Goal: Task Accomplishment & Management: Manage account settings

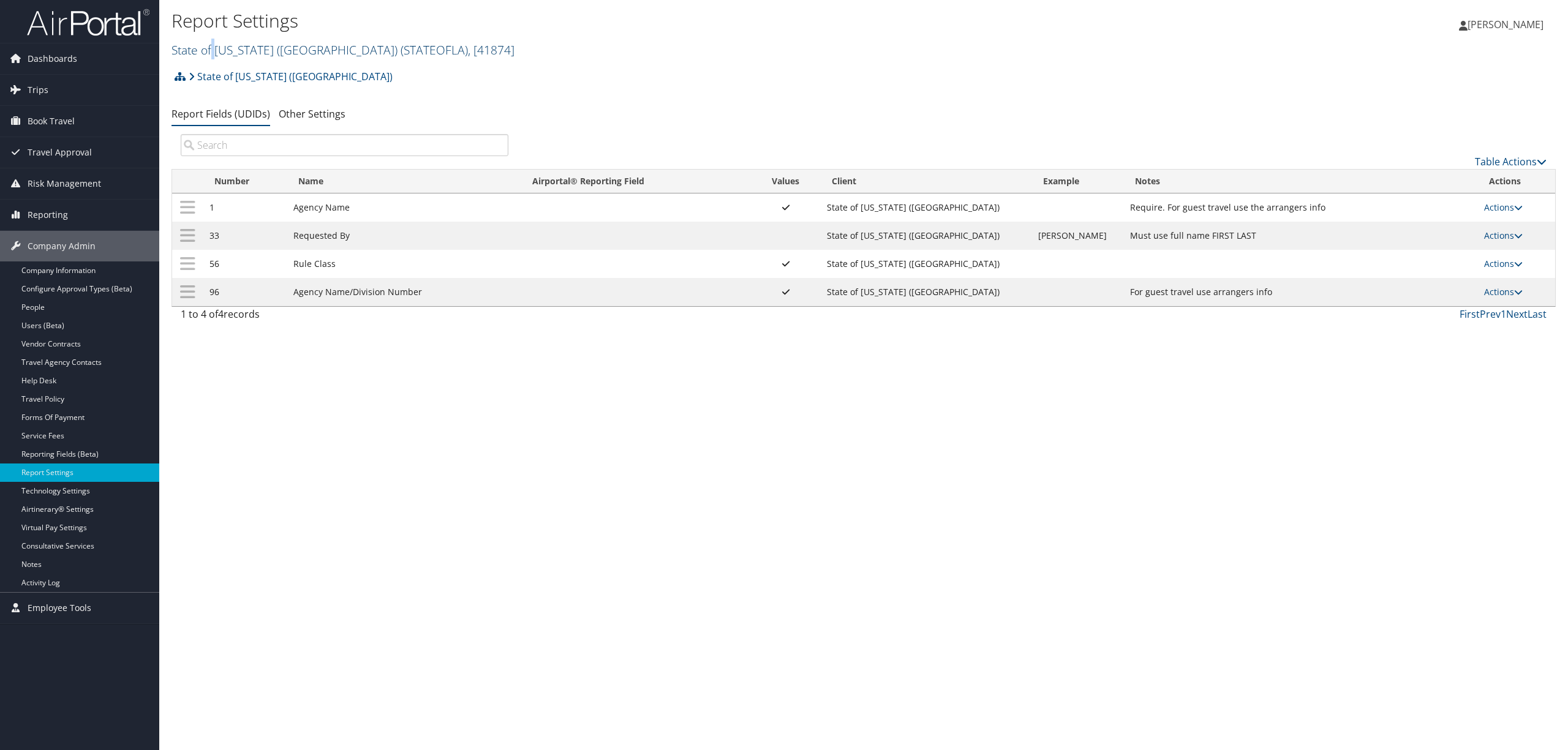
drag, startPoint x: 213, startPoint y: 43, endPoint x: 212, endPoint y: 51, distance: 8.1
click at [215, 45] on link "State of Louisiana (SOLA) ( STATEOFLA ) , [ 41874 ]" at bounding box center [343, 50] width 343 height 17
click at [220, 74] on input "search" at bounding box center [252, 72] width 161 height 23
type input "oregon tool"
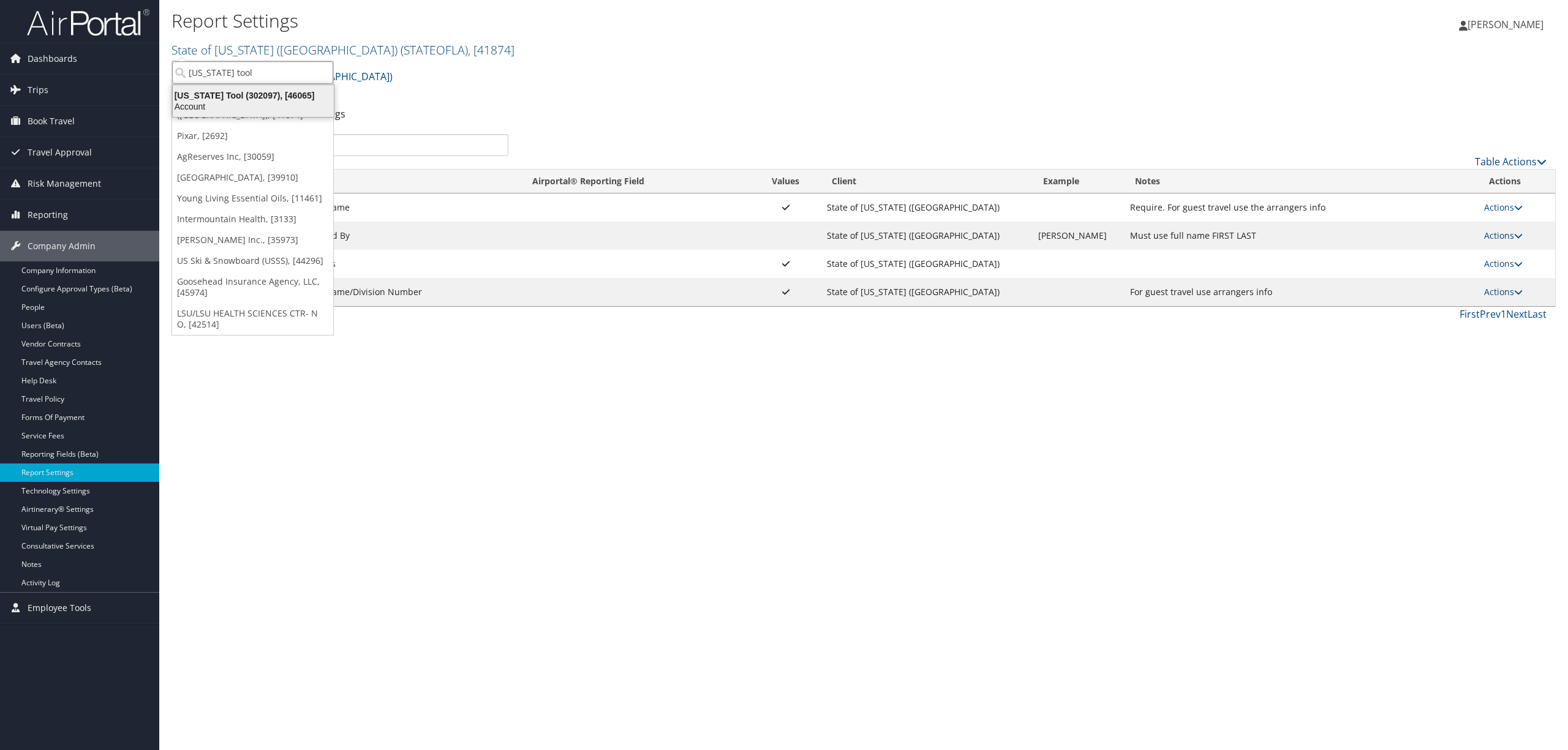
click at [224, 101] on div "Oregon Tool (302097), [46065]" at bounding box center [253, 95] width 176 height 11
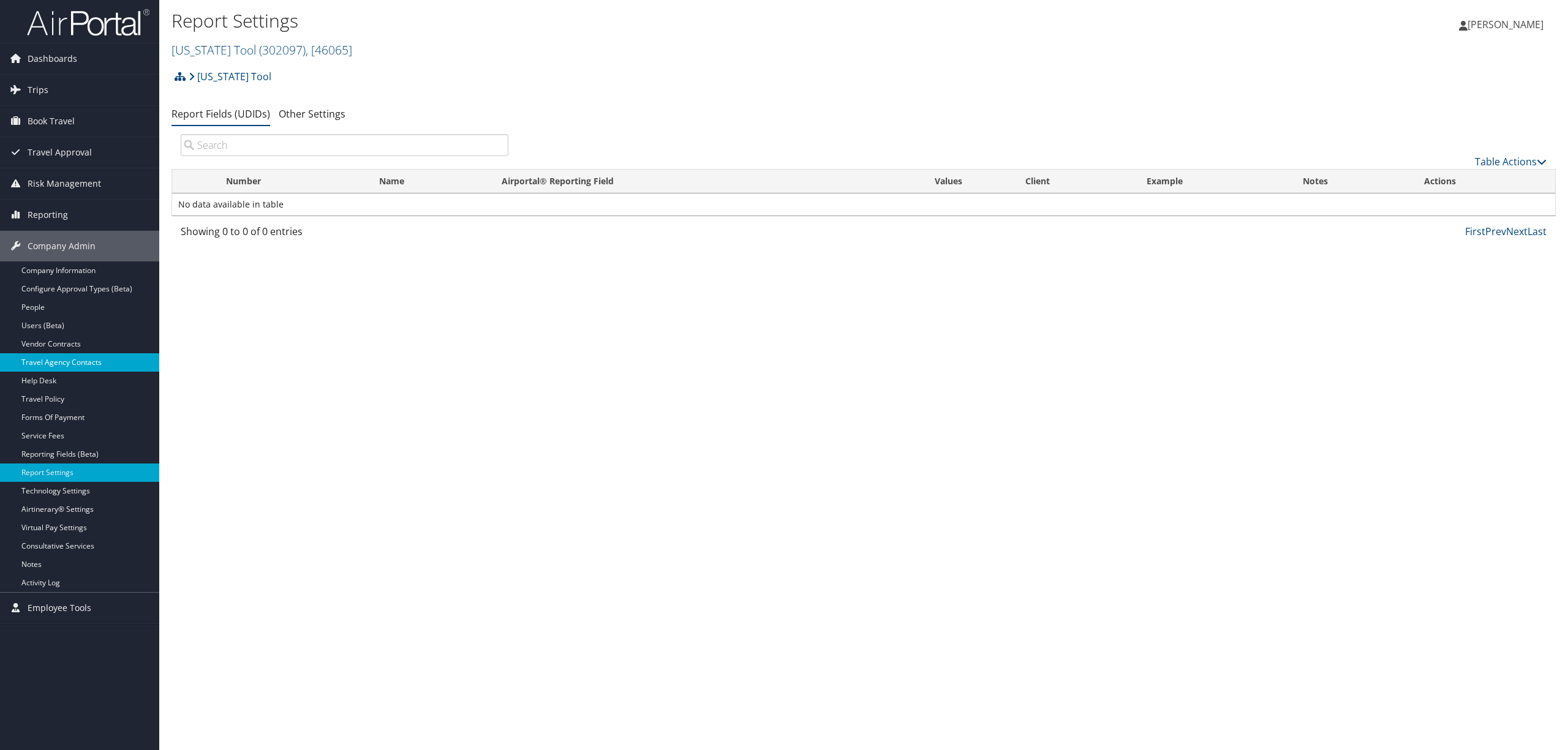
click at [94, 359] on link "Travel Agency Contacts" at bounding box center [80, 363] width 159 height 18
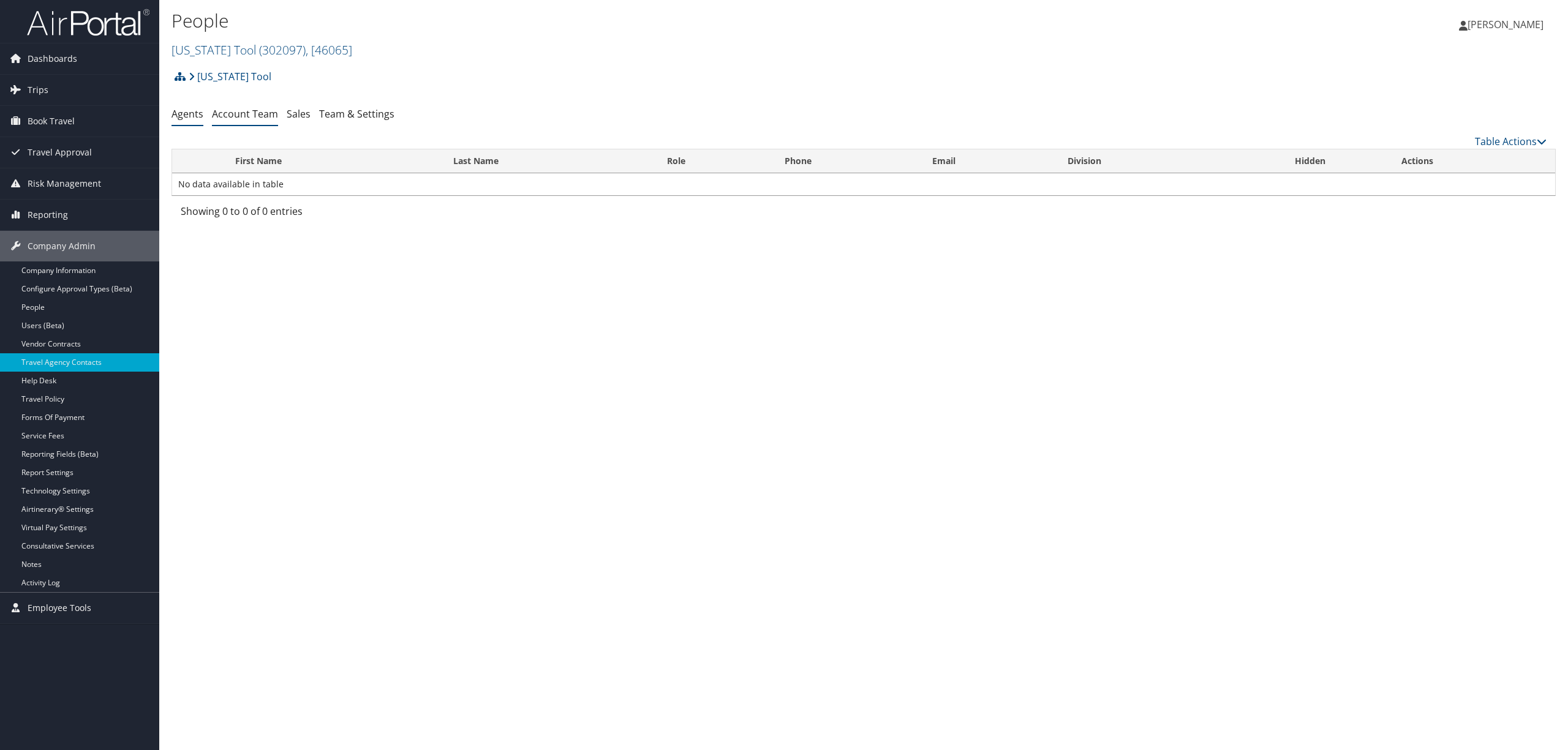
click at [255, 107] on link "Account Team" at bounding box center [245, 114] width 66 height 13
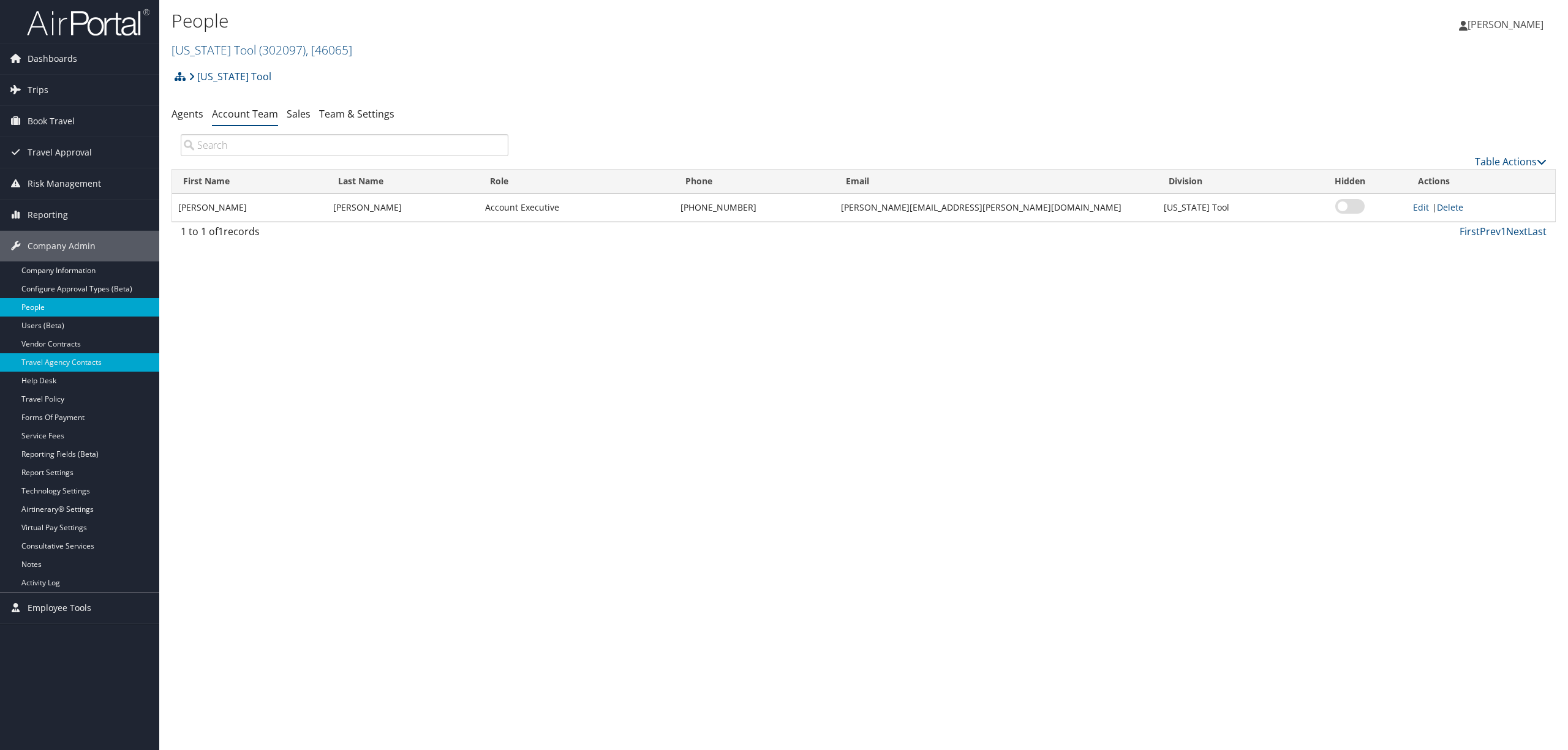
click at [65, 316] on link "People" at bounding box center [80, 308] width 159 height 18
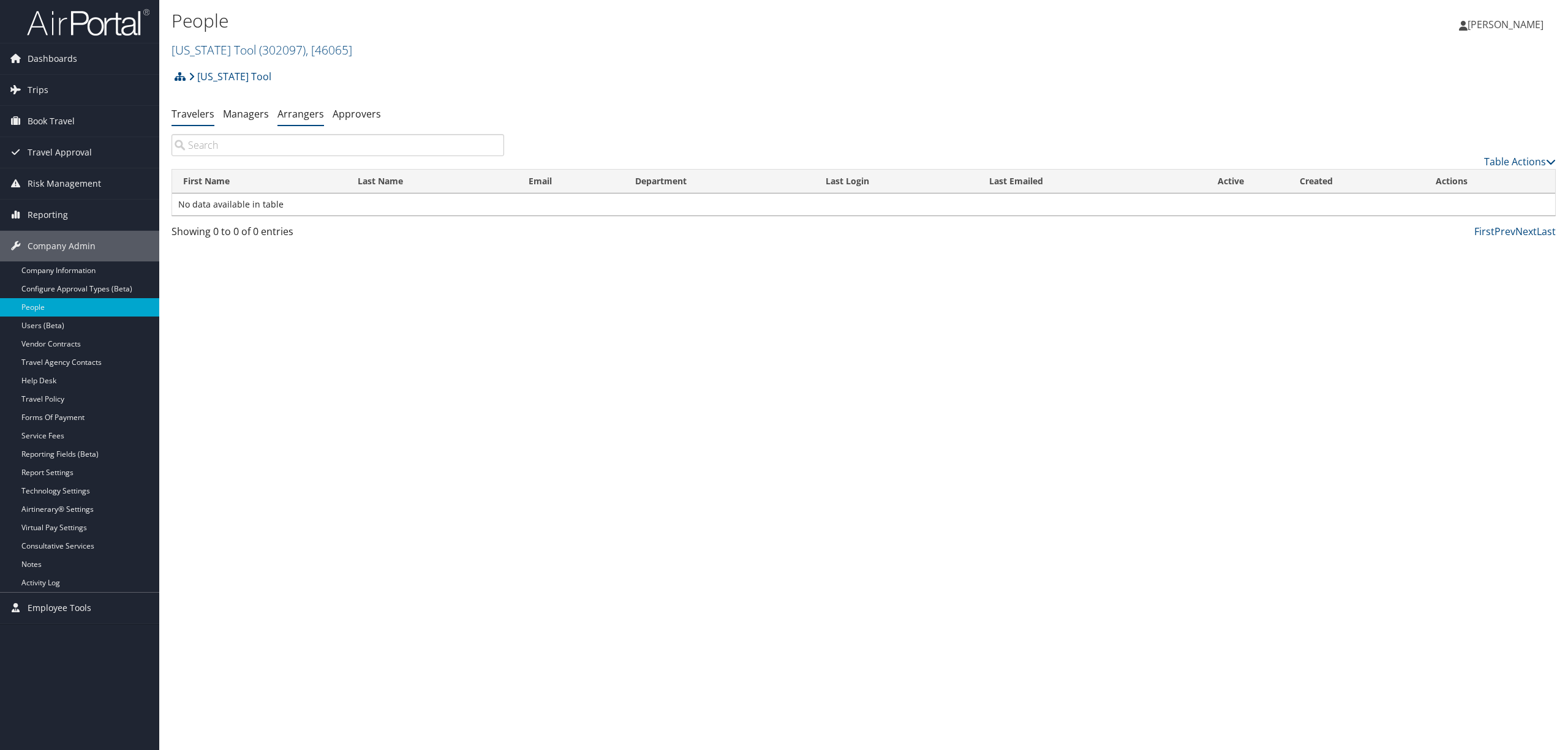
click at [302, 115] on link "Arrangers" at bounding box center [301, 114] width 47 height 13
click at [260, 159] on input "Advanced Search" at bounding box center [344, 158] width 328 height 22
click at [186, 45] on link "Oregon Tool ( 302097 ) , [ 46065 ]" at bounding box center [262, 50] width 181 height 17
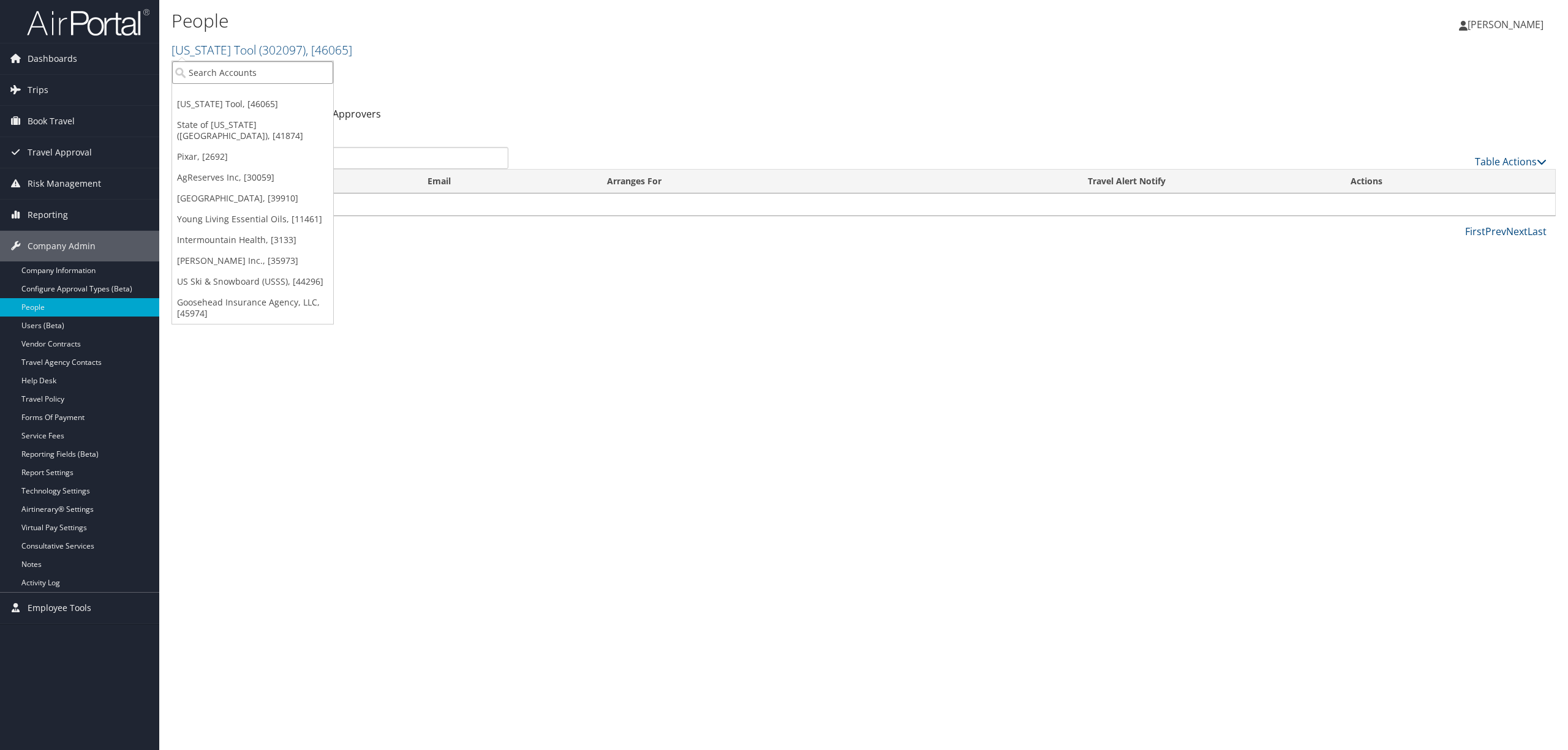
click at [199, 67] on input "search" at bounding box center [252, 72] width 161 height 23
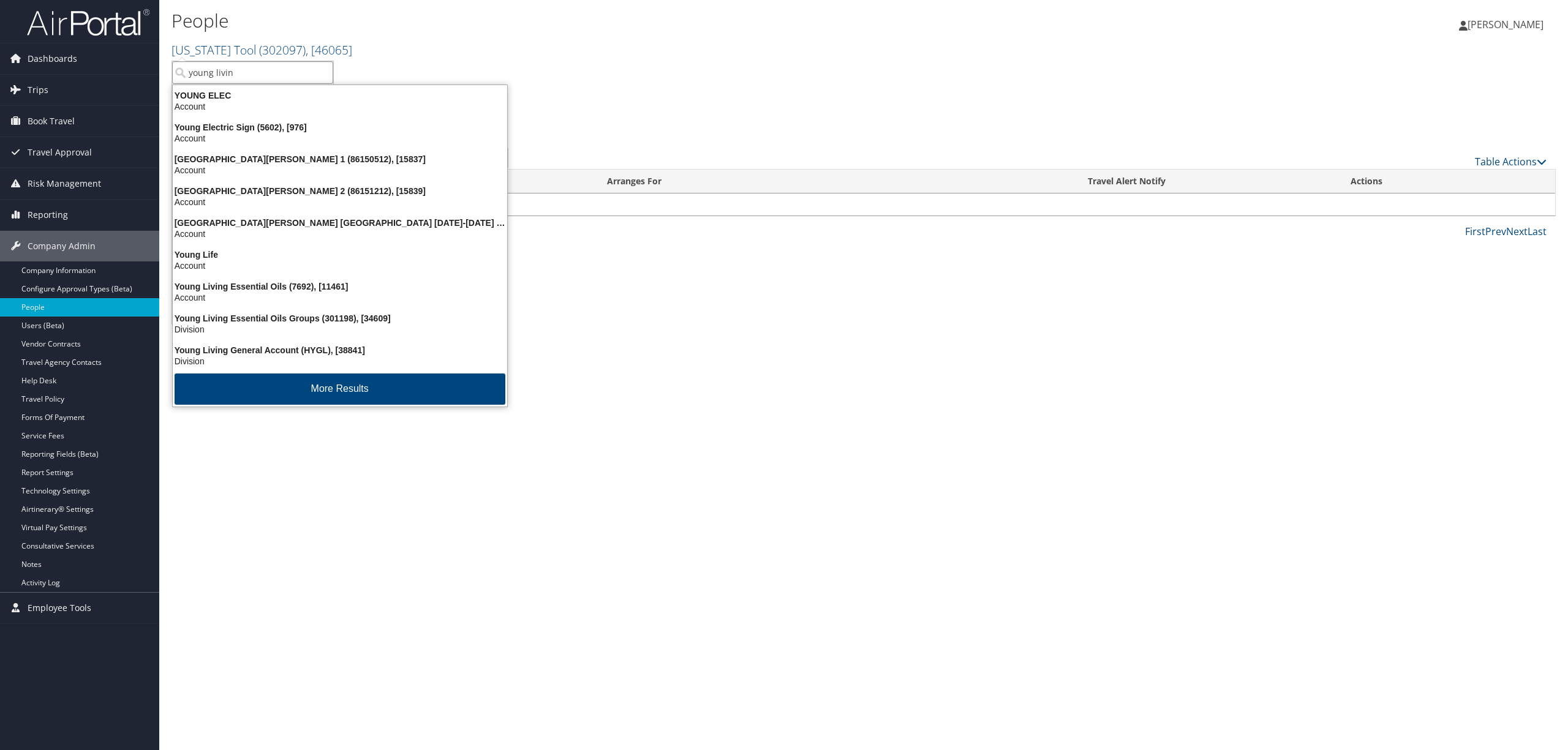
type input "young living"
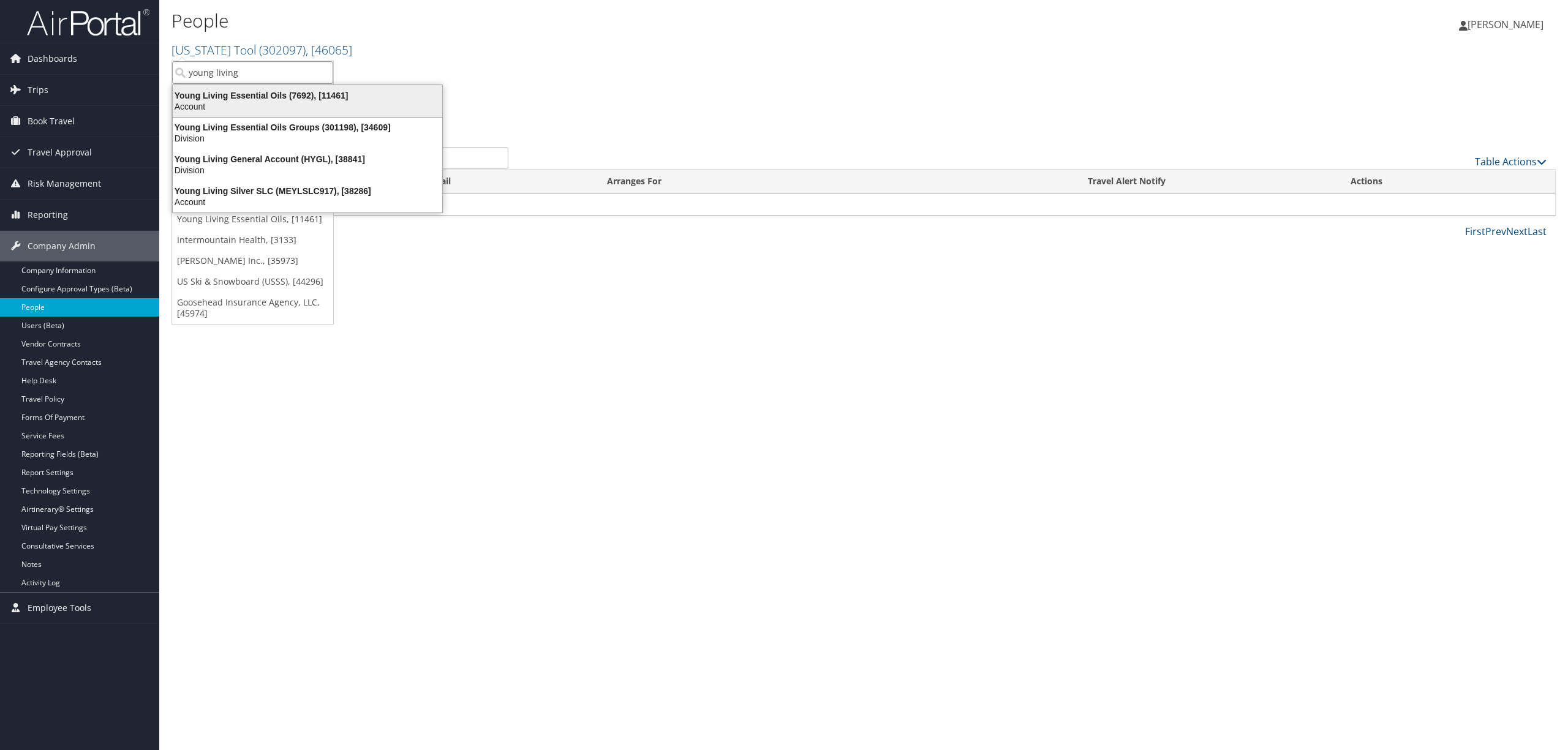
click at [238, 90] on div "Young Living Essential Oils (7692), [11461]" at bounding box center [307, 95] width 284 height 11
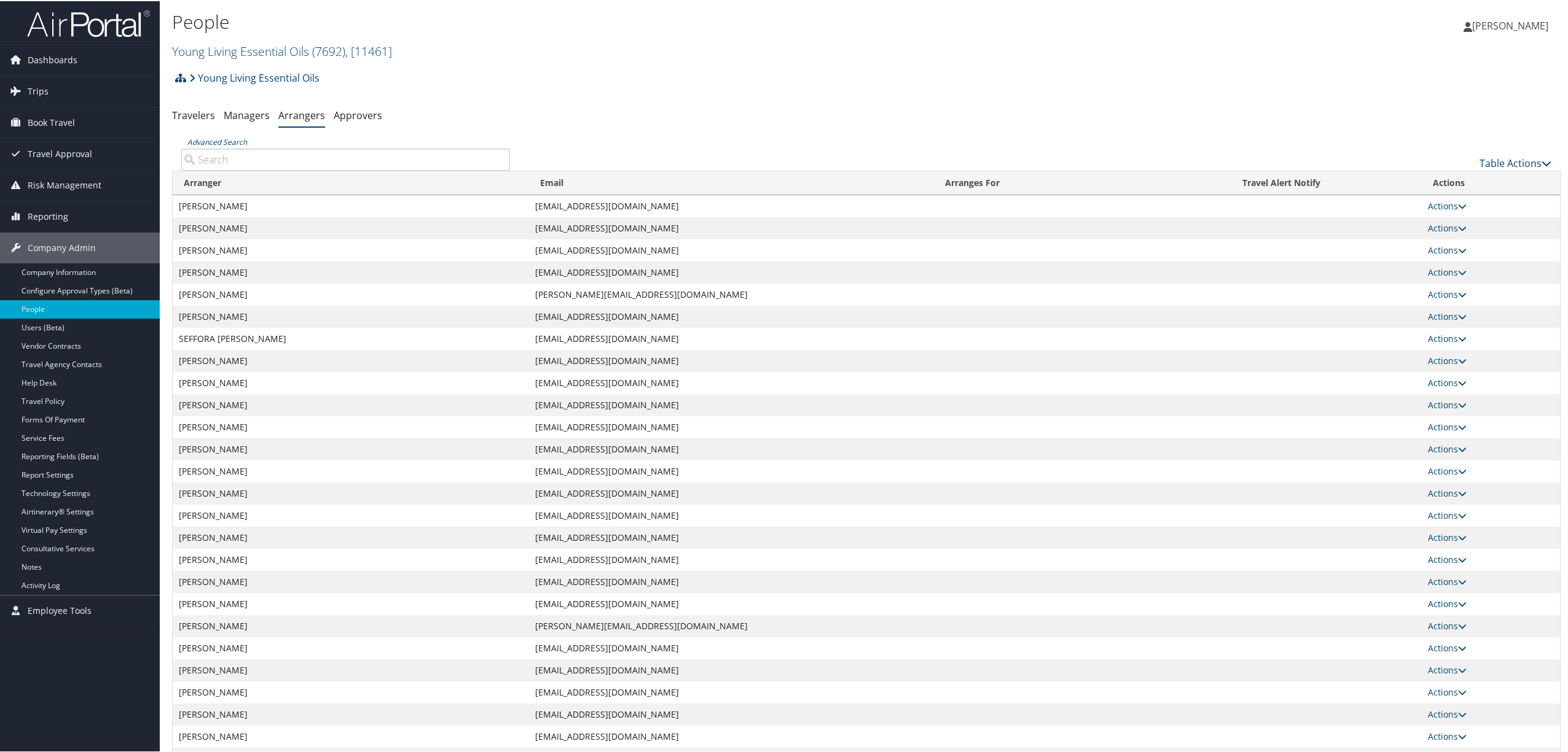
click at [264, 151] on input "Advanced Search" at bounding box center [346, 158] width 329 height 22
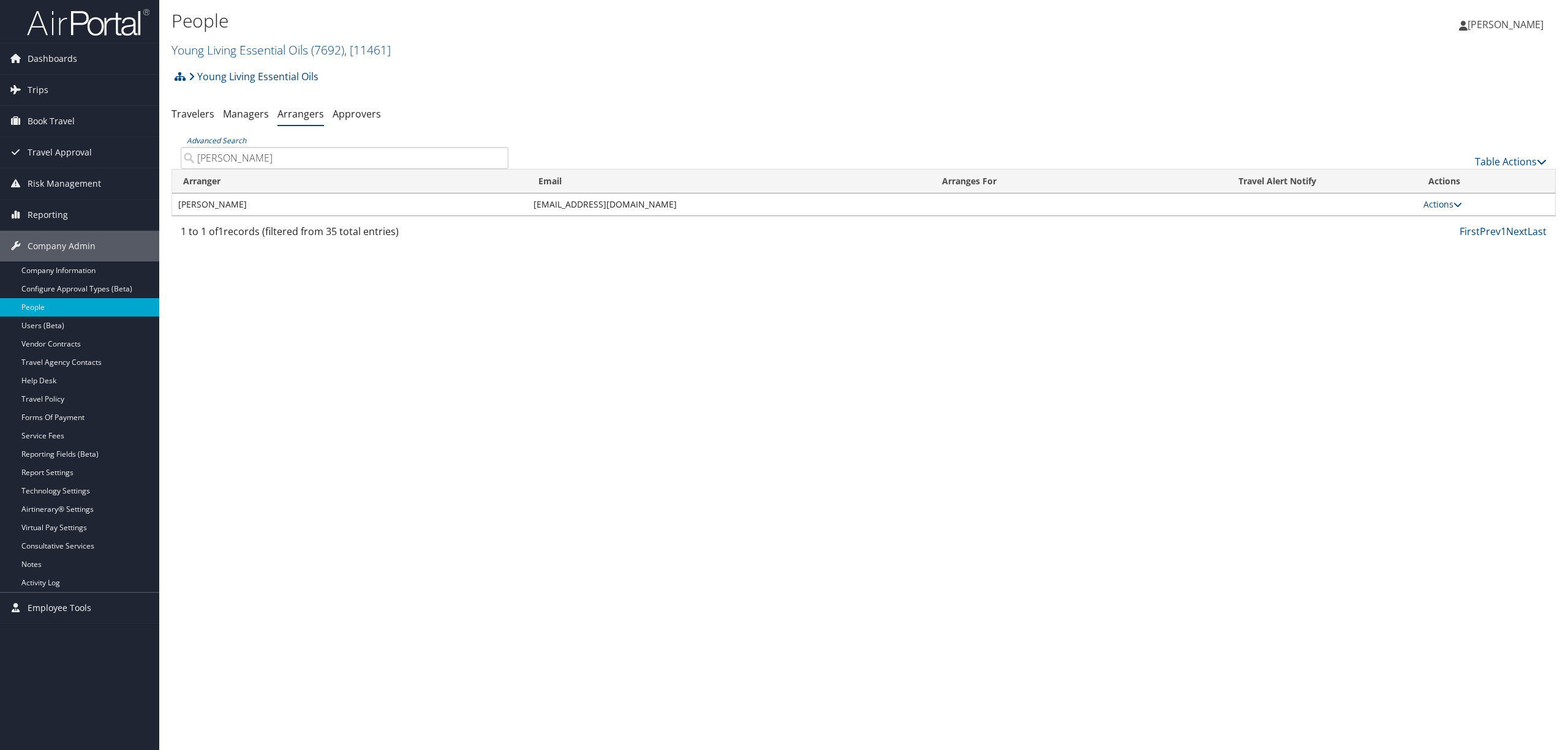
type input "lowrey"
click at [507, 329] on div "People Young Living Essential Oils ( 7692 ) , [ 11461 ] Young Living Essential …" at bounding box center [863, 375] width 1409 height 750
click at [1426, 204] on link "Actions" at bounding box center [1442, 204] width 39 height 12
click at [1449, 239] on link "View Group" at bounding box center [1457, 243] width 68 height 21
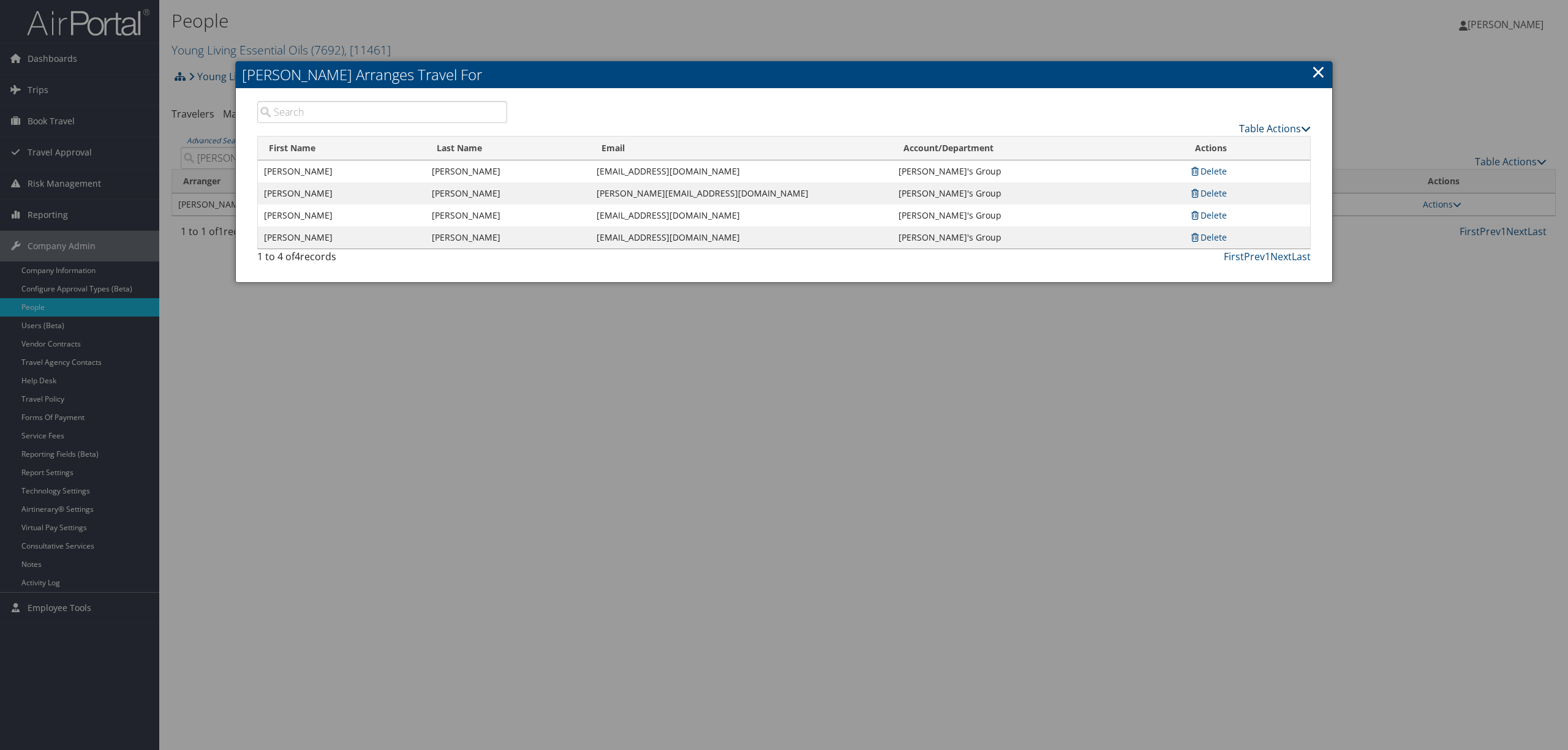
click at [1255, 124] on link "Table Actions" at bounding box center [1276, 128] width 72 height 13
click at [1228, 144] on link "Add A Traveler" at bounding box center [1229, 147] width 161 height 21
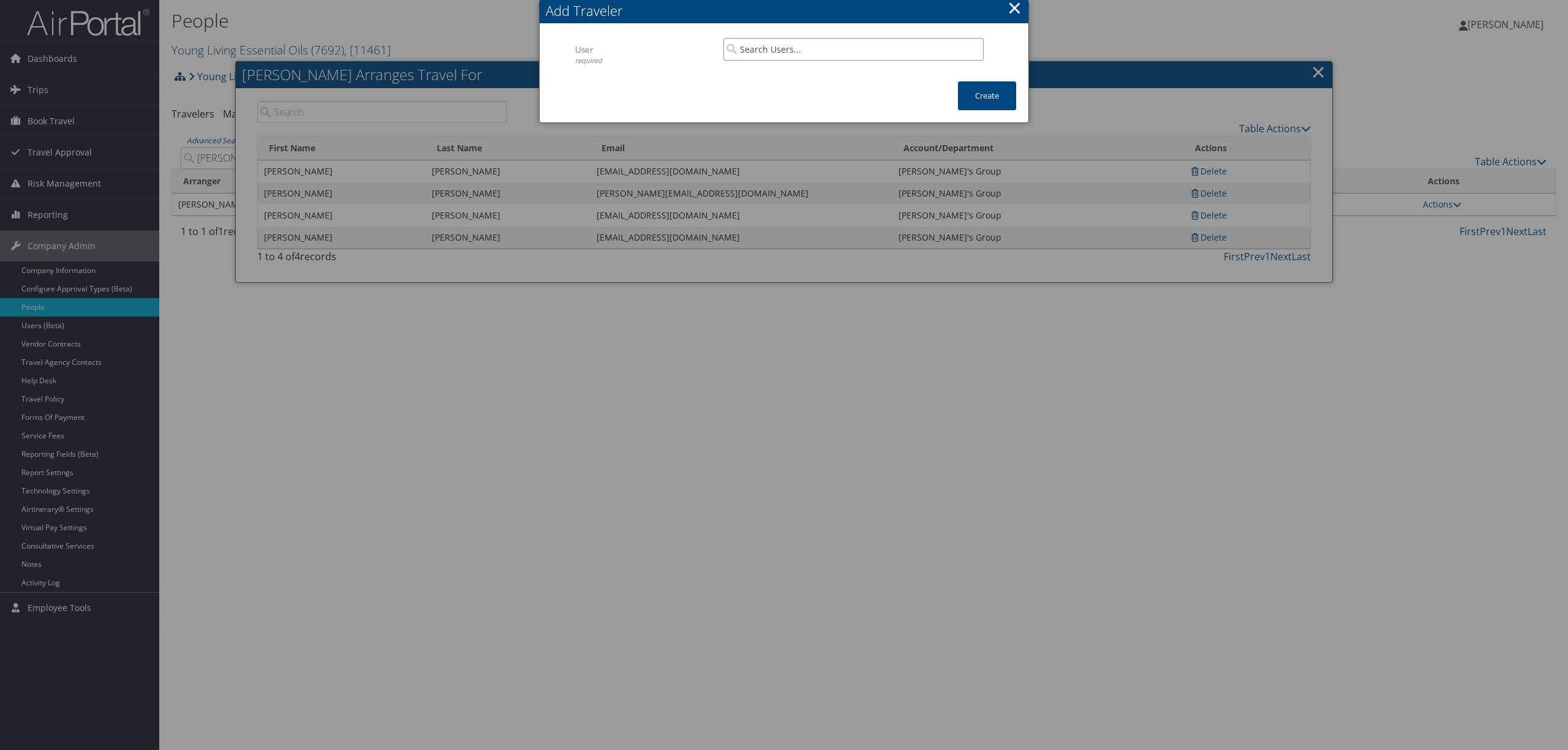
click at [807, 47] on input "search" at bounding box center [853, 49] width 261 height 23
click at [820, 74] on div "Karla LaPenes (kvillaloboshurtado@youngliving.com)" at bounding box center [855, 72] width 258 height 13
type input "Karla LaPenes"
click at [984, 88] on button "Create" at bounding box center [986, 96] width 58 height 28
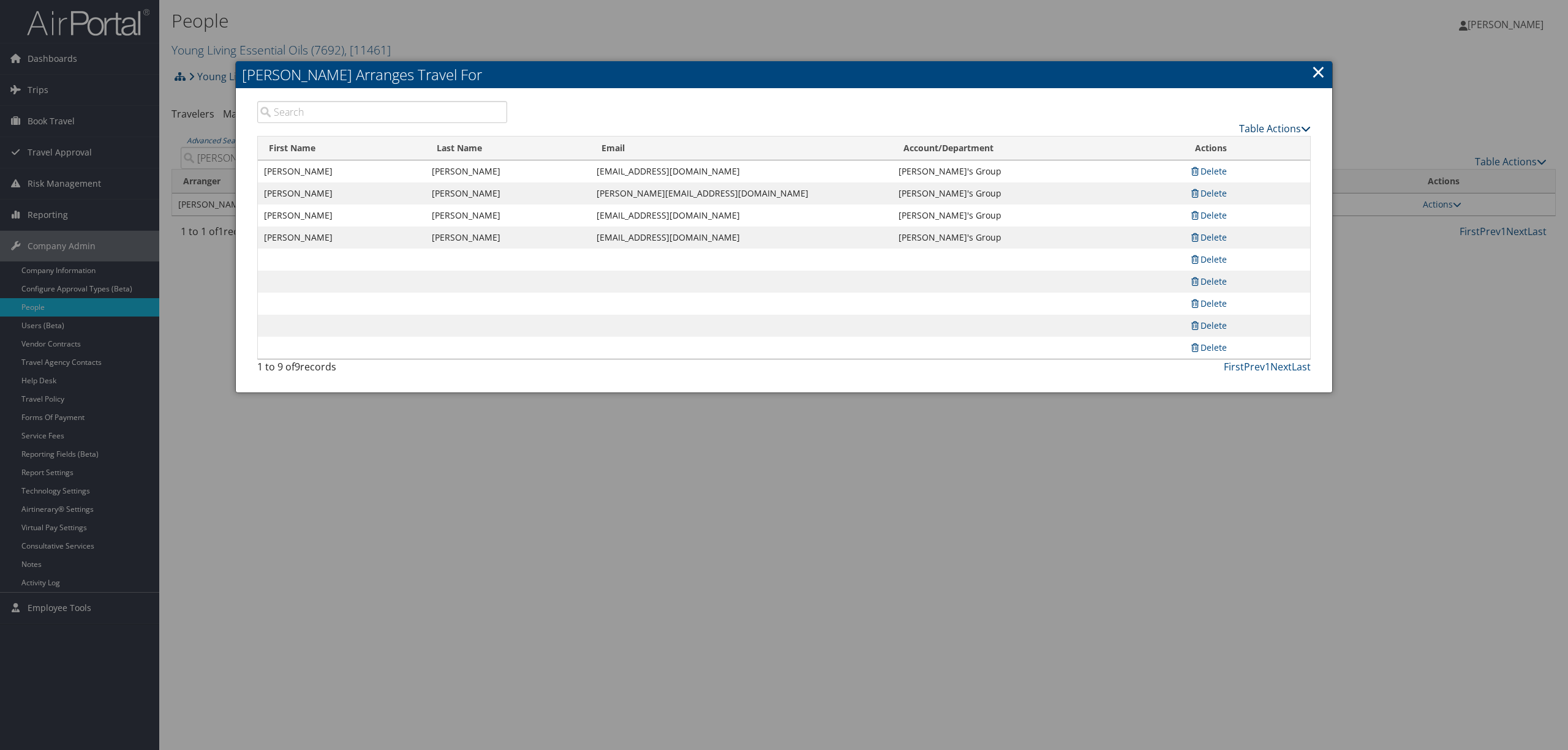
click at [1289, 127] on link "Table Actions" at bounding box center [1276, 128] width 72 height 13
click at [1205, 146] on link "Add A Traveler" at bounding box center [1229, 147] width 161 height 21
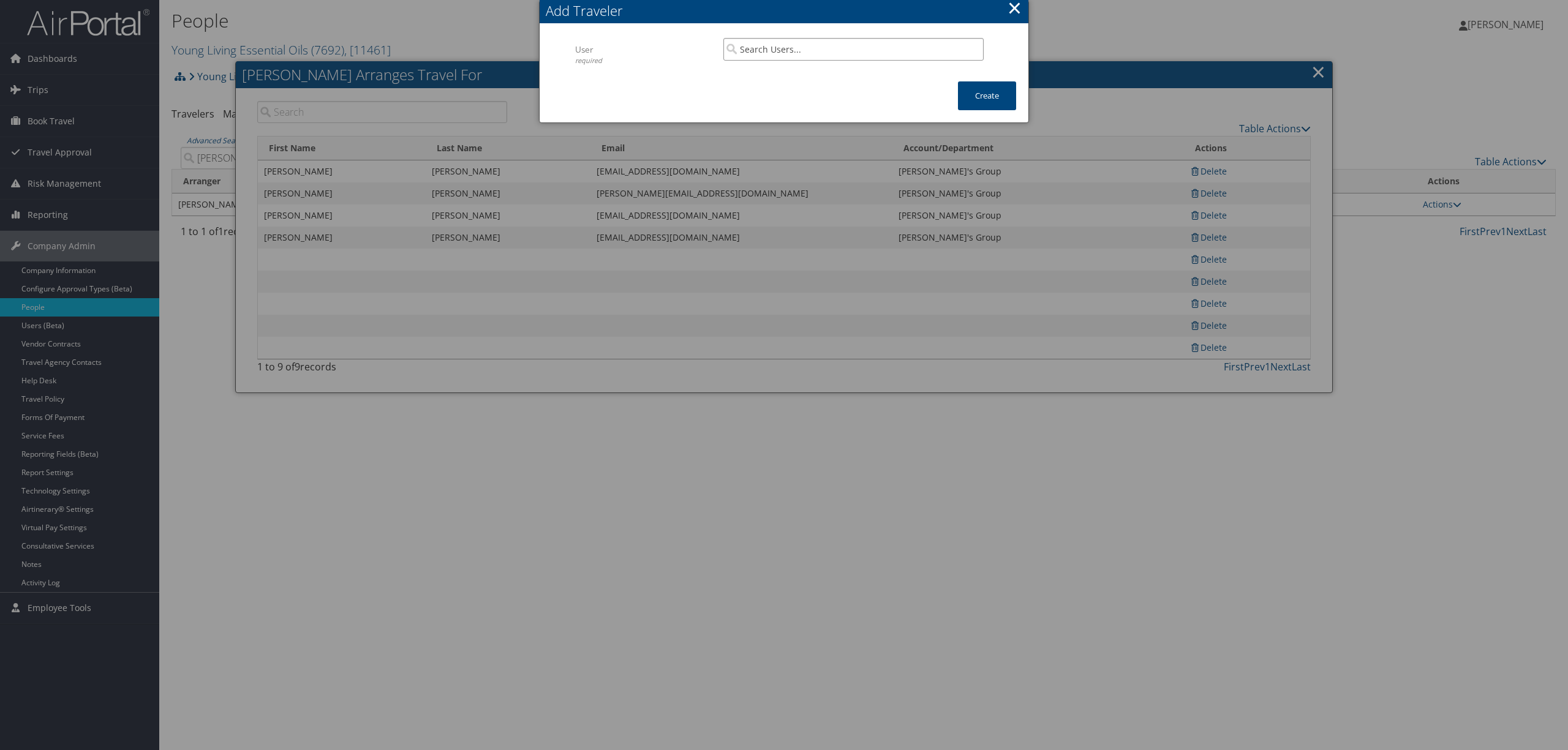
click at [811, 48] on input "search" at bounding box center [853, 49] width 261 height 23
click at [767, 53] on input "search" at bounding box center [853, 49] width 261 height 23
type input "randy varney"
drag, startPoint x: 827, startPoint y: 50, endPoint x: 761, endPoint y: 47, distance: 66.1
click at [761, 47] on input "randy varney" at bounding box center [853, 49] width 261 height 23
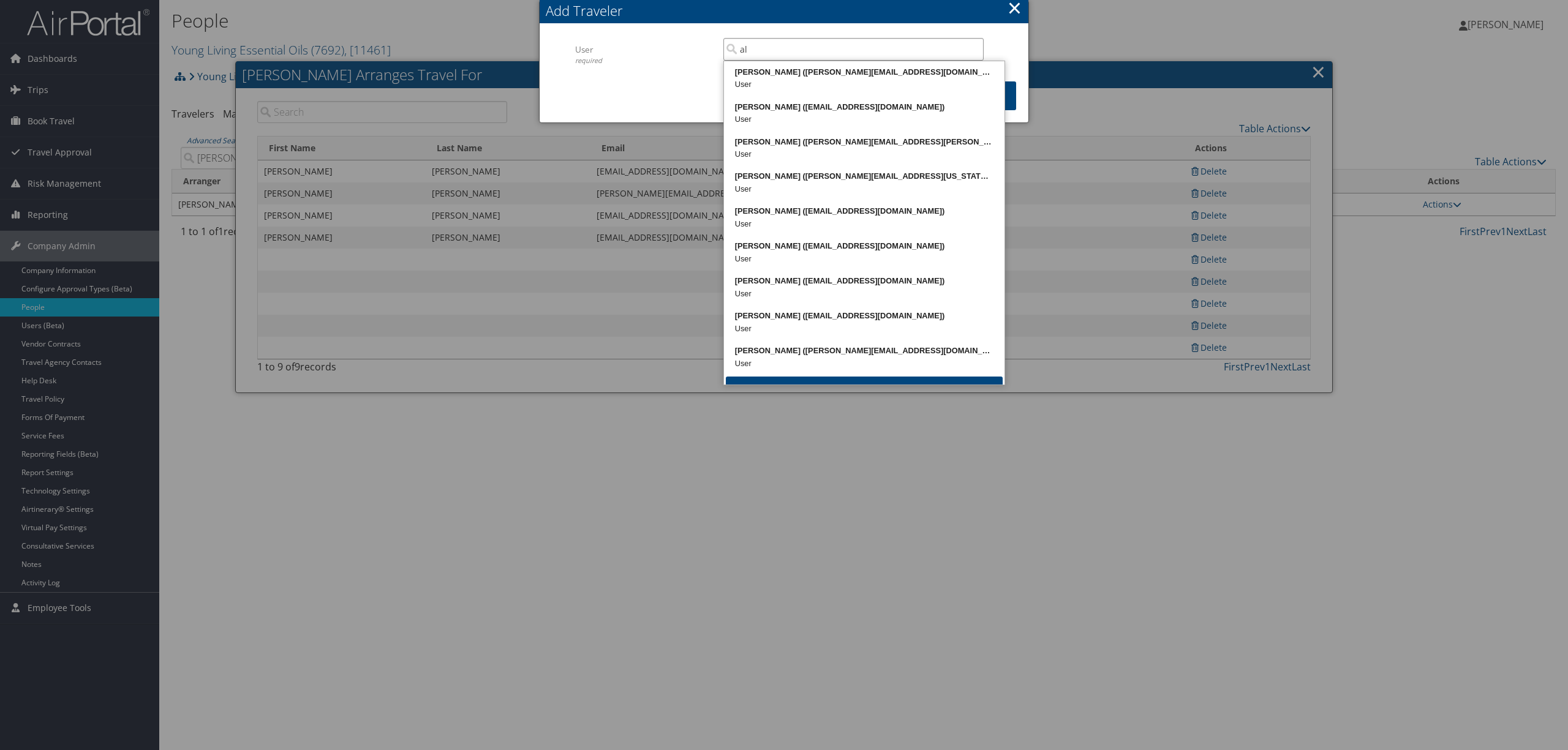
type input "a"
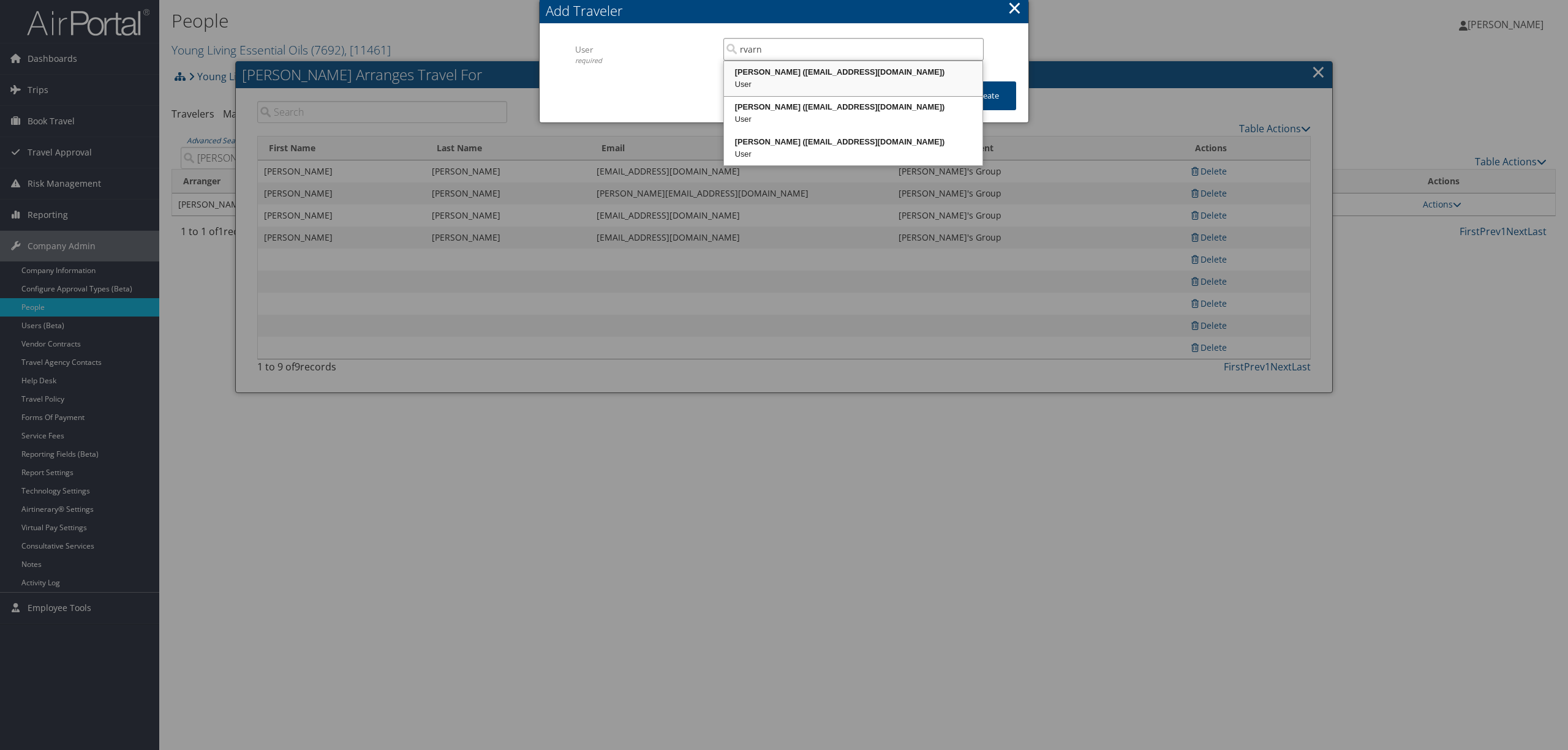
click at [772, 76] on div "Randall Varney (rvarney@youngliving.com)" at bounding box center [853, 72] width 255 height 13
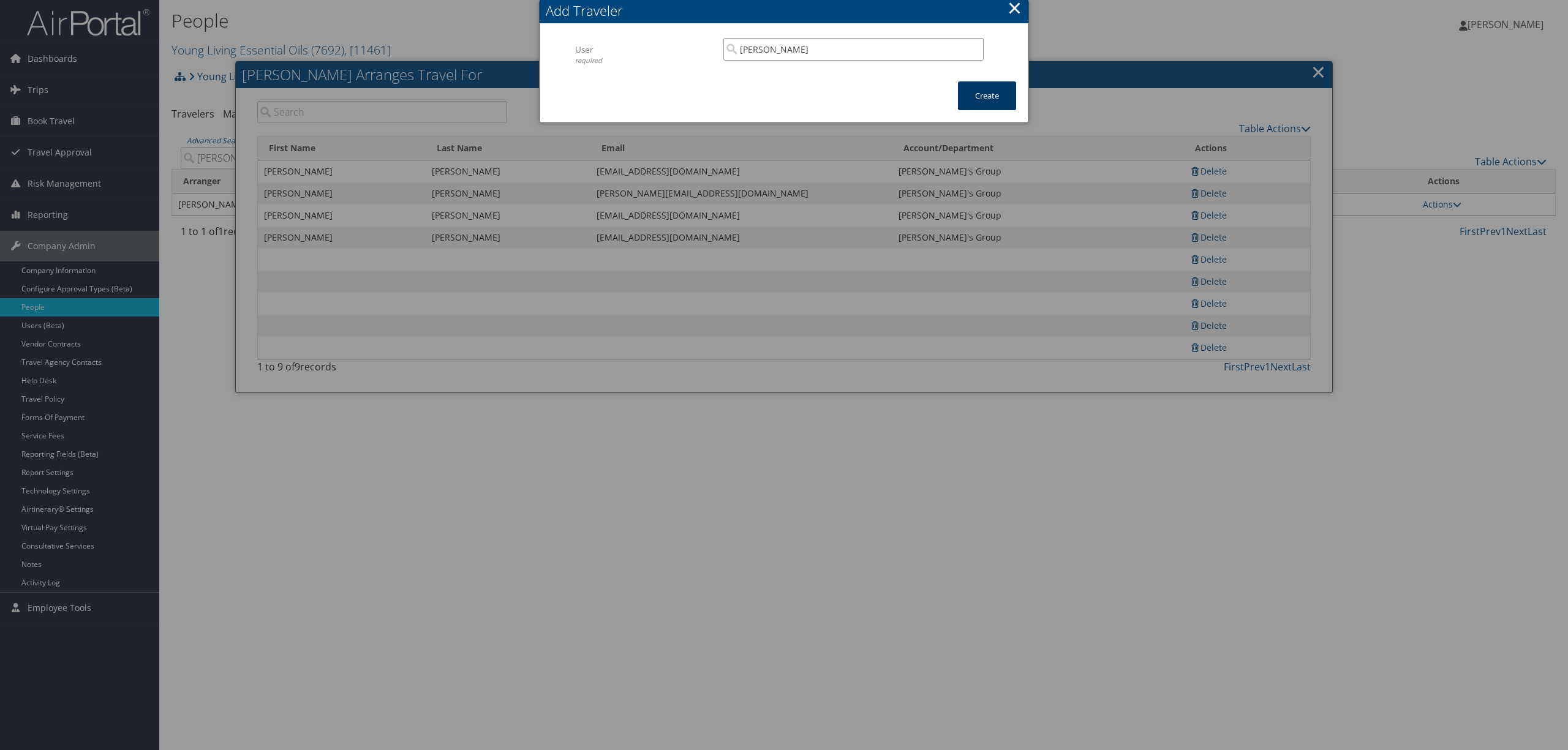
type input "Randall Varney"
click at [964, 98] on button "Create" at bounding box center [986, 96] width 58 height 28
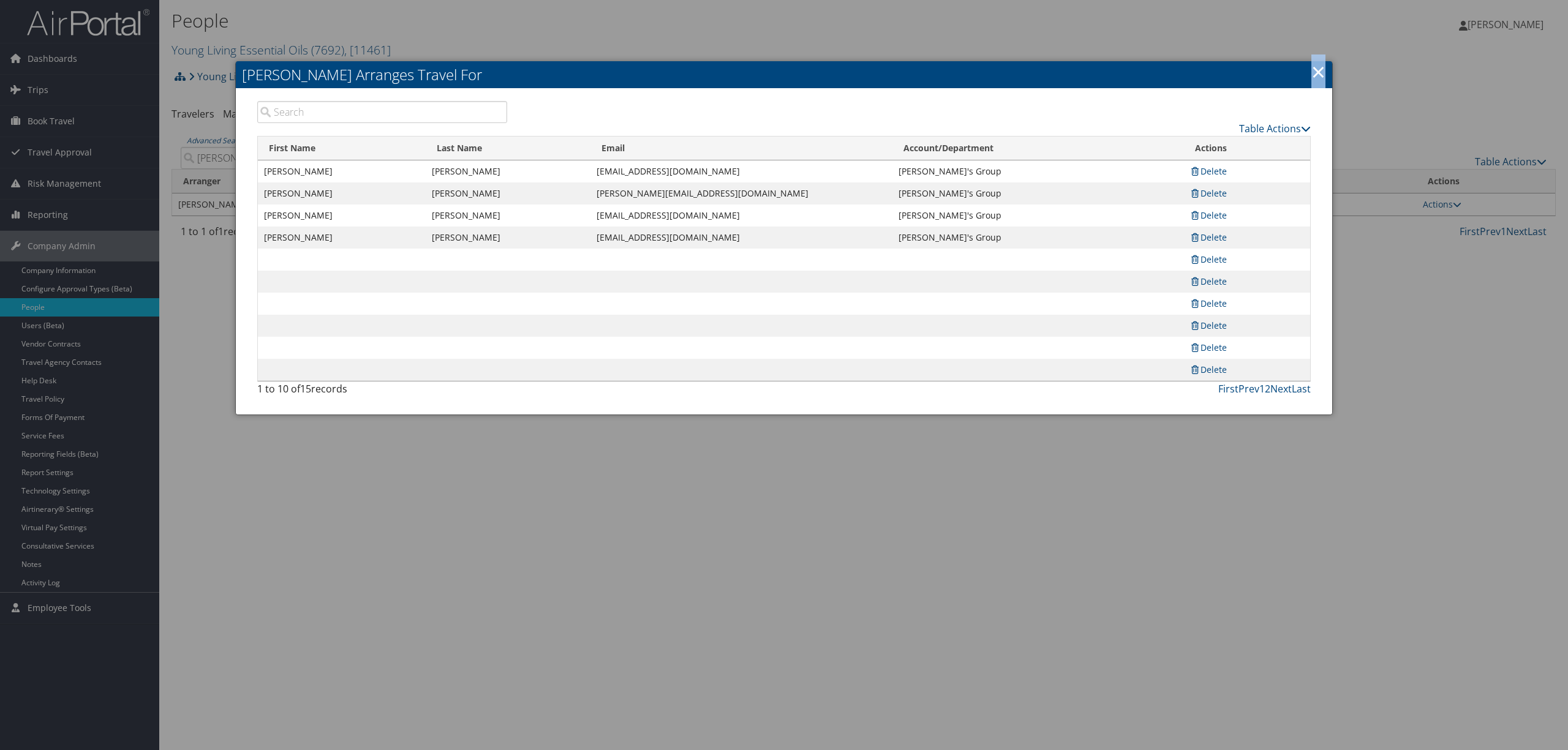
click at [1319, 67] on link "×" at bounding box center [1318, 71] width 14 height 24
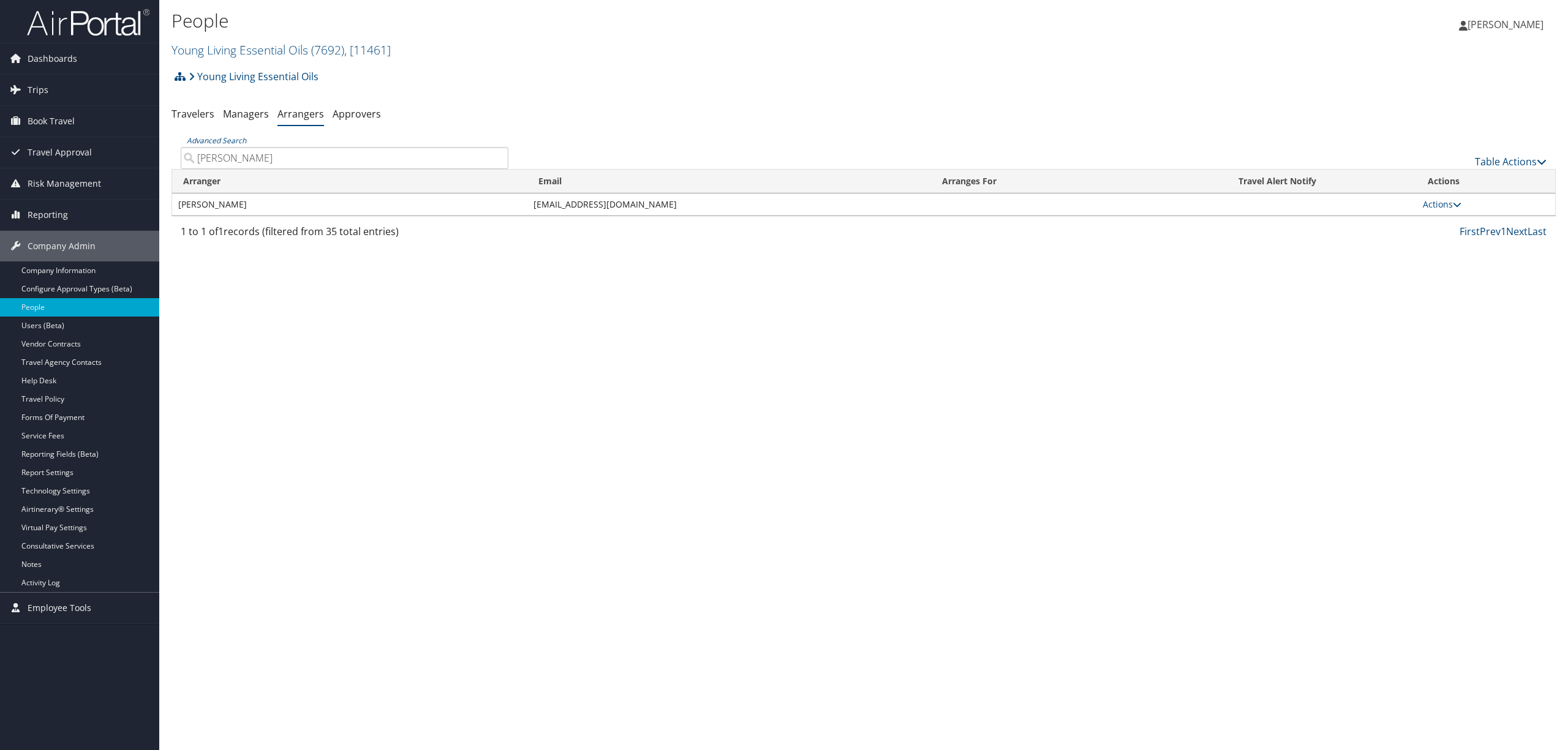
click at [224, 40] on h2 "Young Living Essential Oils ( 7692 ) , [ 11461 ]" at bounding box center [633, 49] width 923 height 21
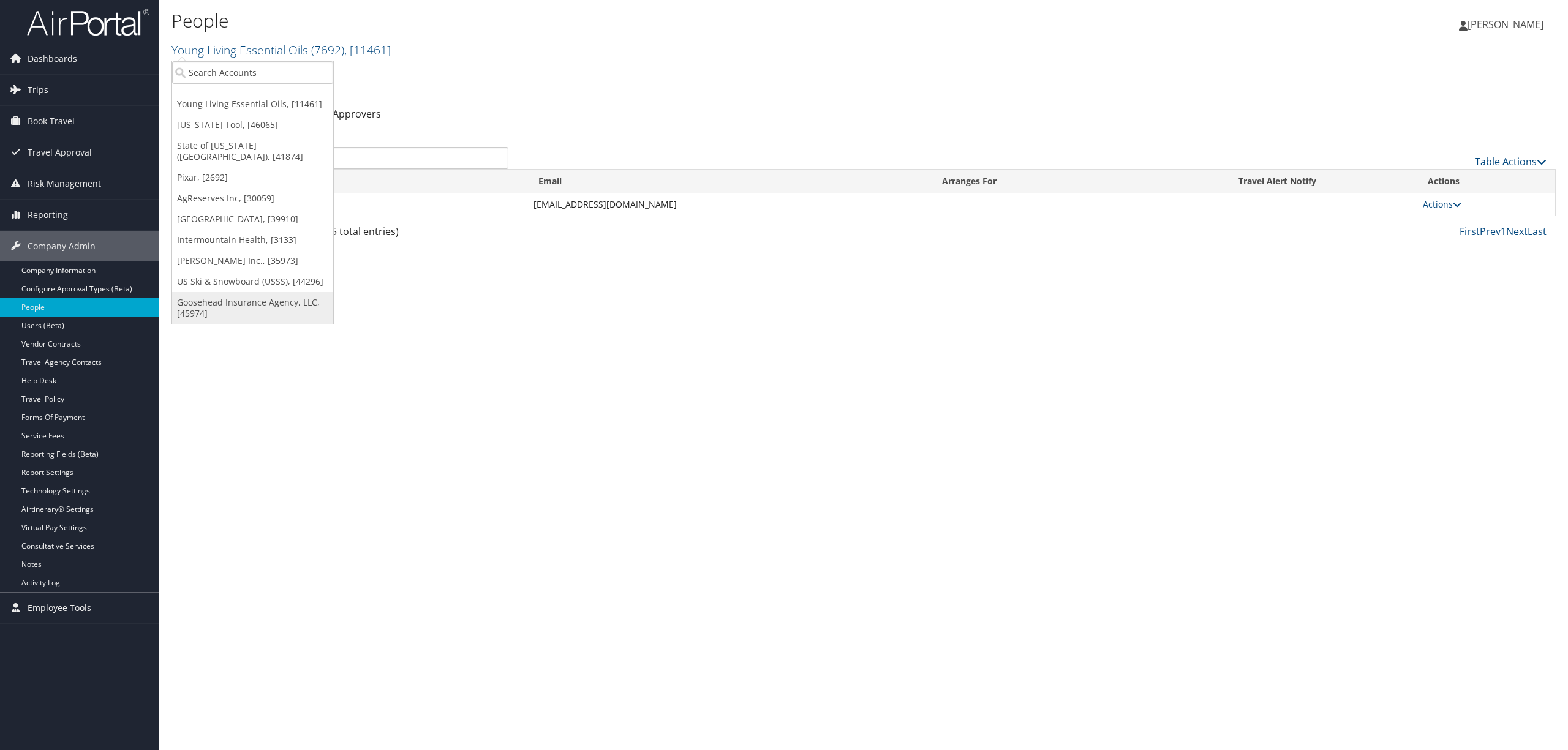
click at [239, 292] on link "Goosehead Insurance Agency, LLC, [45974]" at bounding box center [252, 308] width 161 height 32
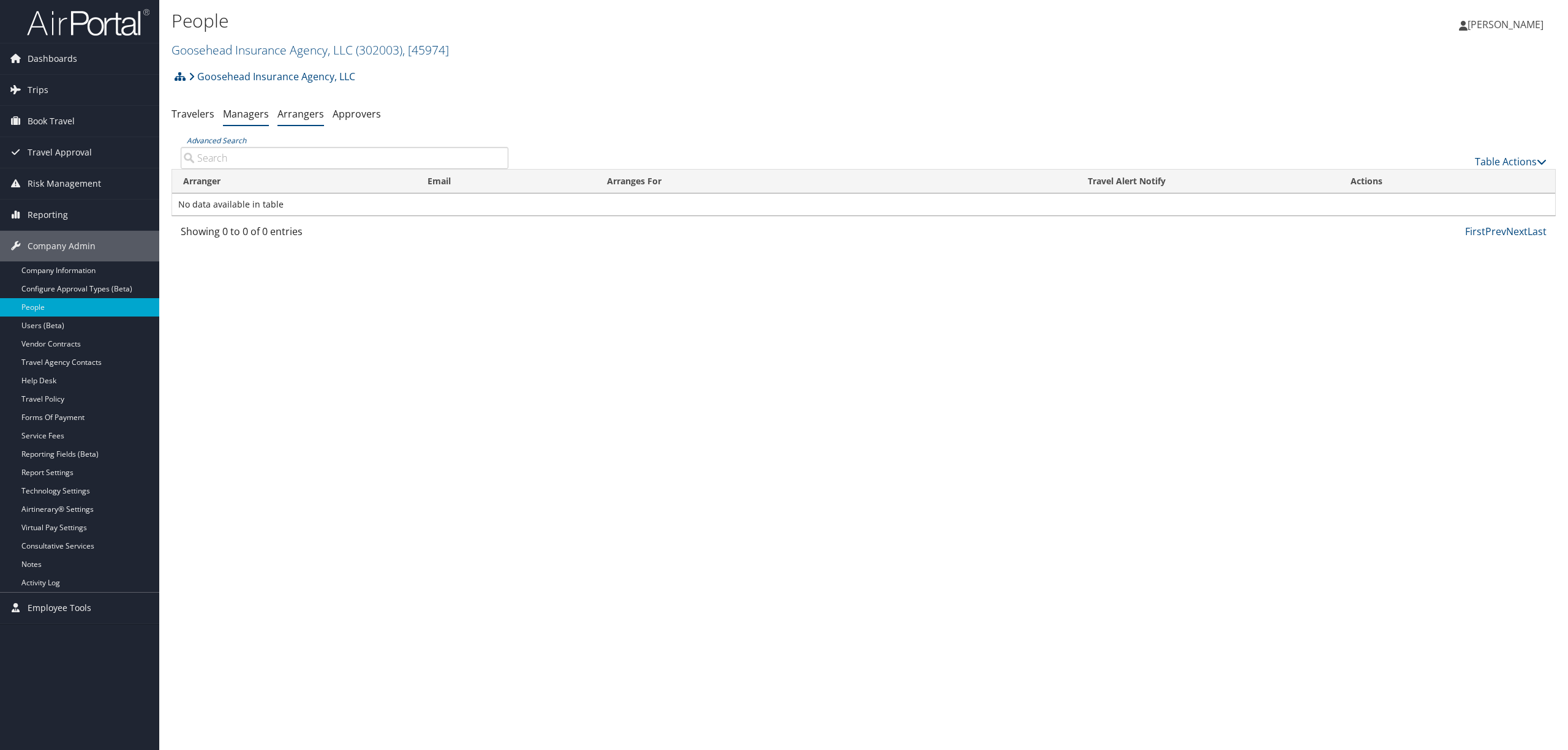
click at [252, 115] on link "Managers" at bounding box center [246, 114] width 46 height 13
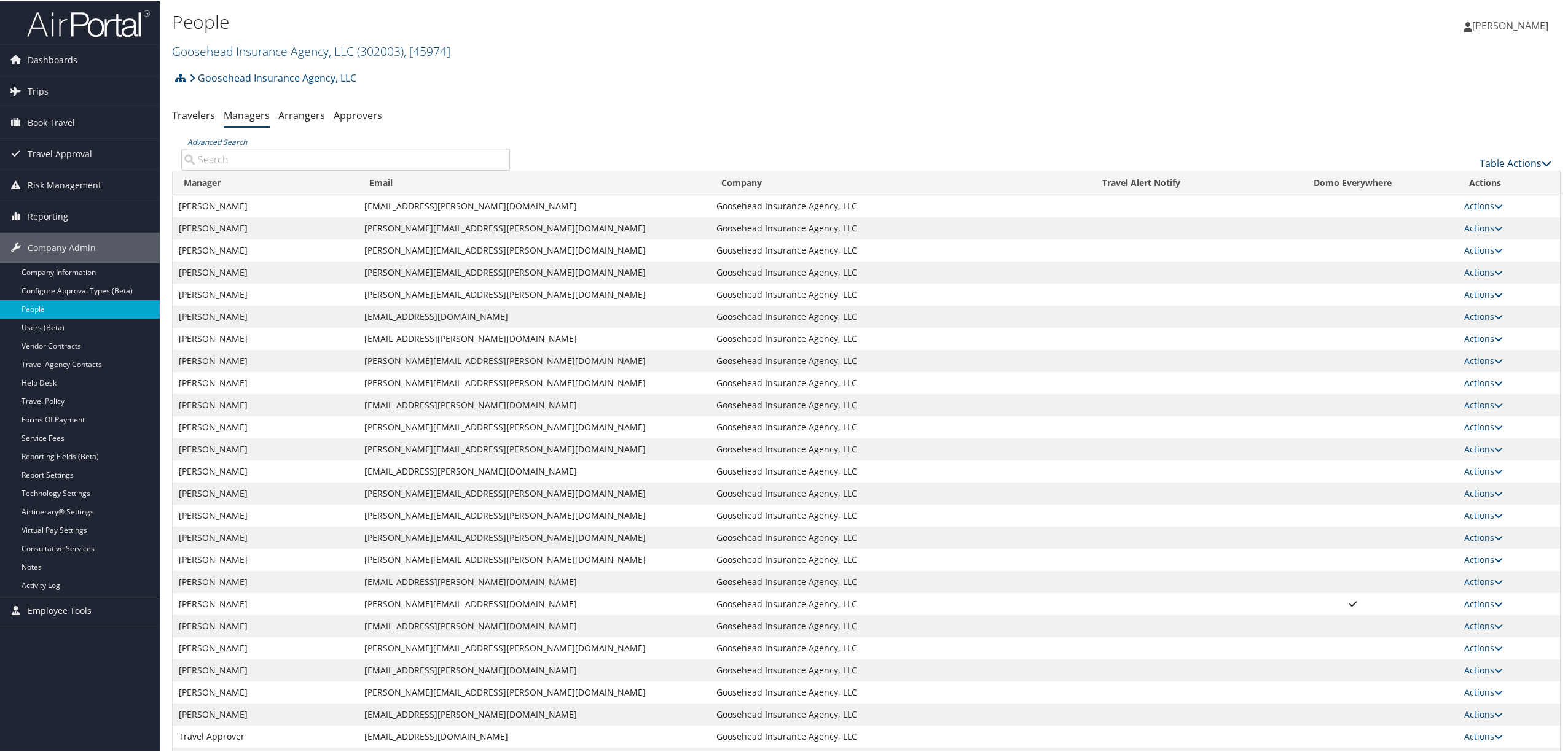
click at [1509, 160] on link "Table Actions" at bounding box center [1516, 162] width 72 height 13
click at [1464, 184] on link "Add New Travel Manager" at bounding box center [1475, 181] width 161 height 21
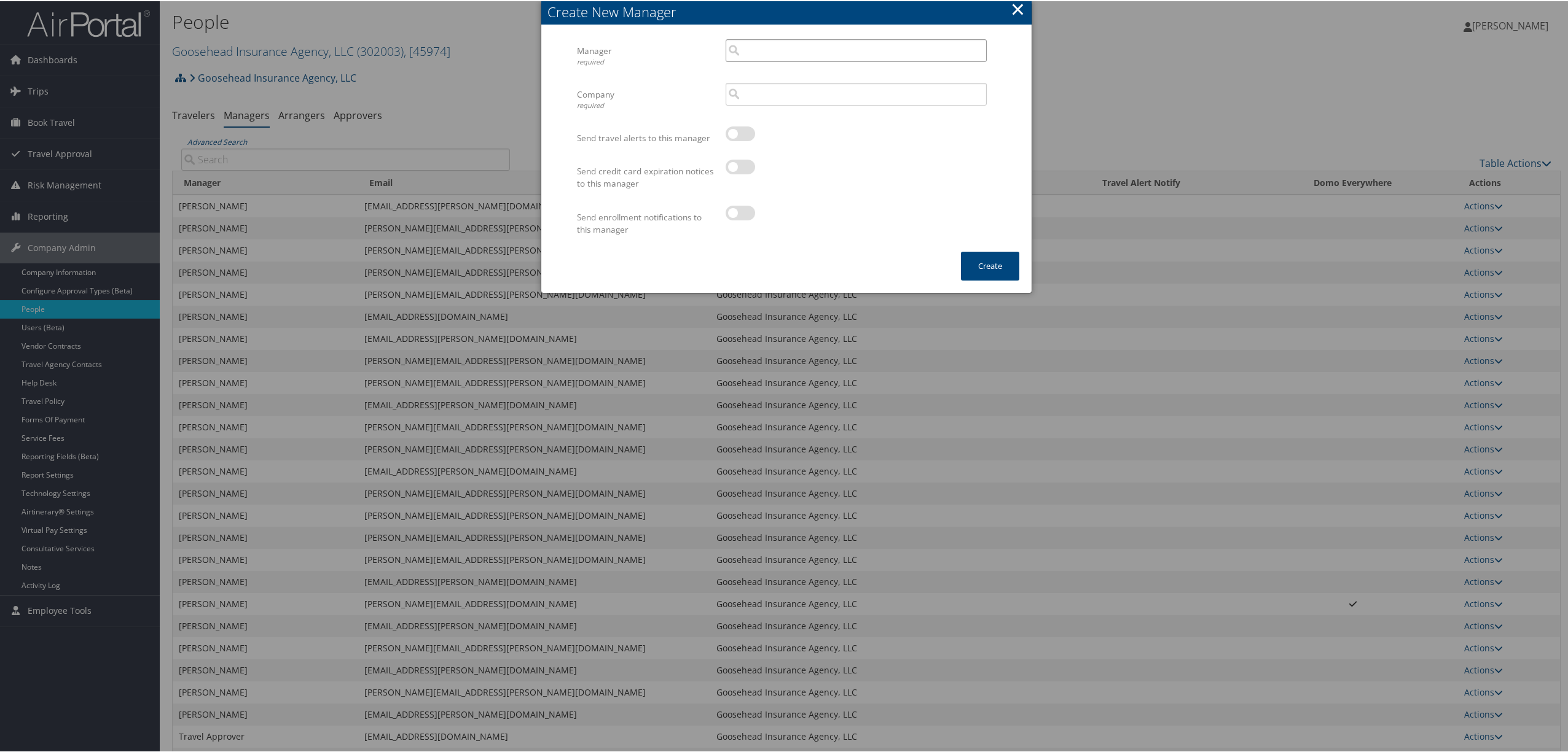
click at [782, 45] on input "search" at bounding box center [856, 49] width 261 height 23
paste input "Rocio Martinez"
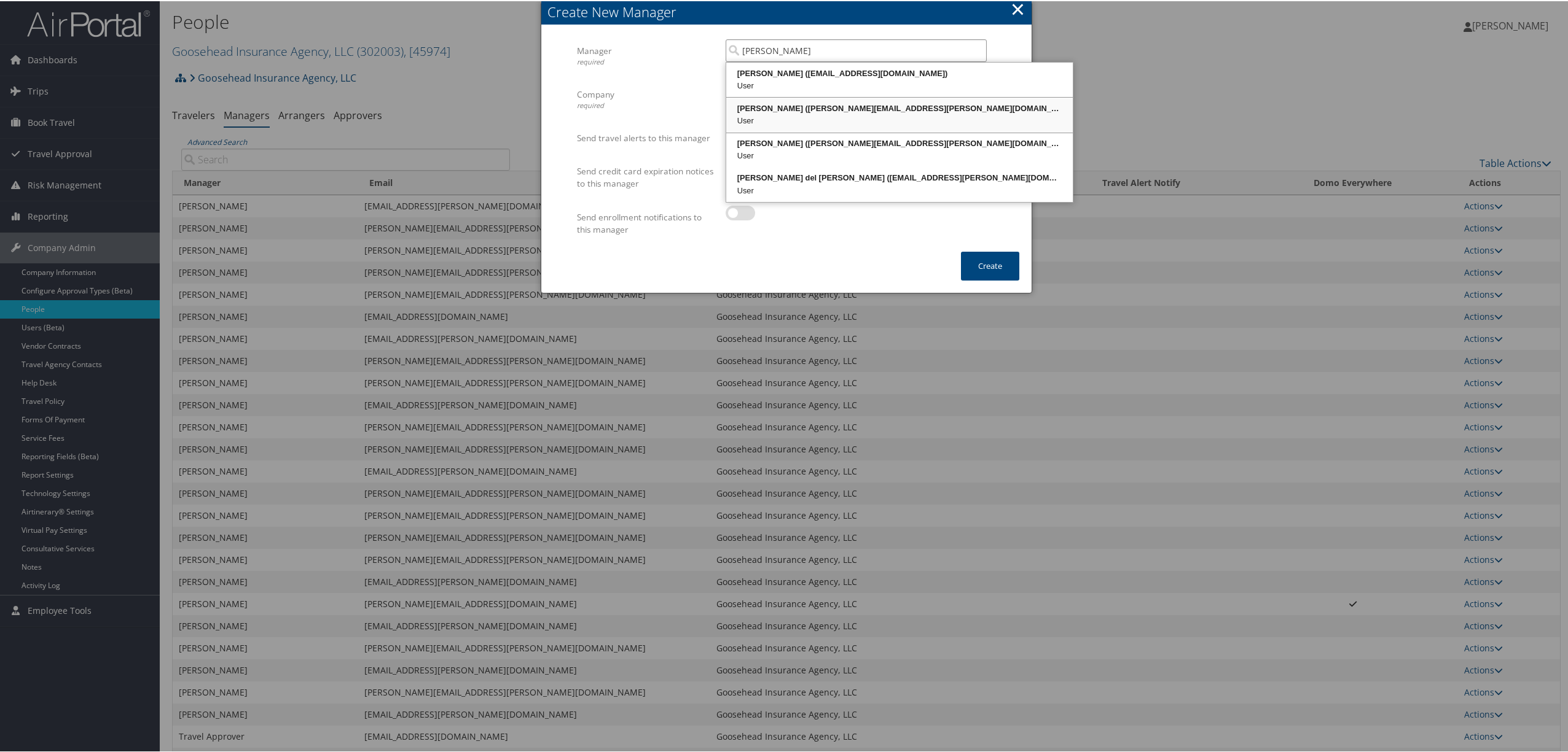
click at [787, 99] on div "Rocio Martinez (rocio.martinez@goosehead.com) User" at bounding box center [900, 113] width 343 height 31
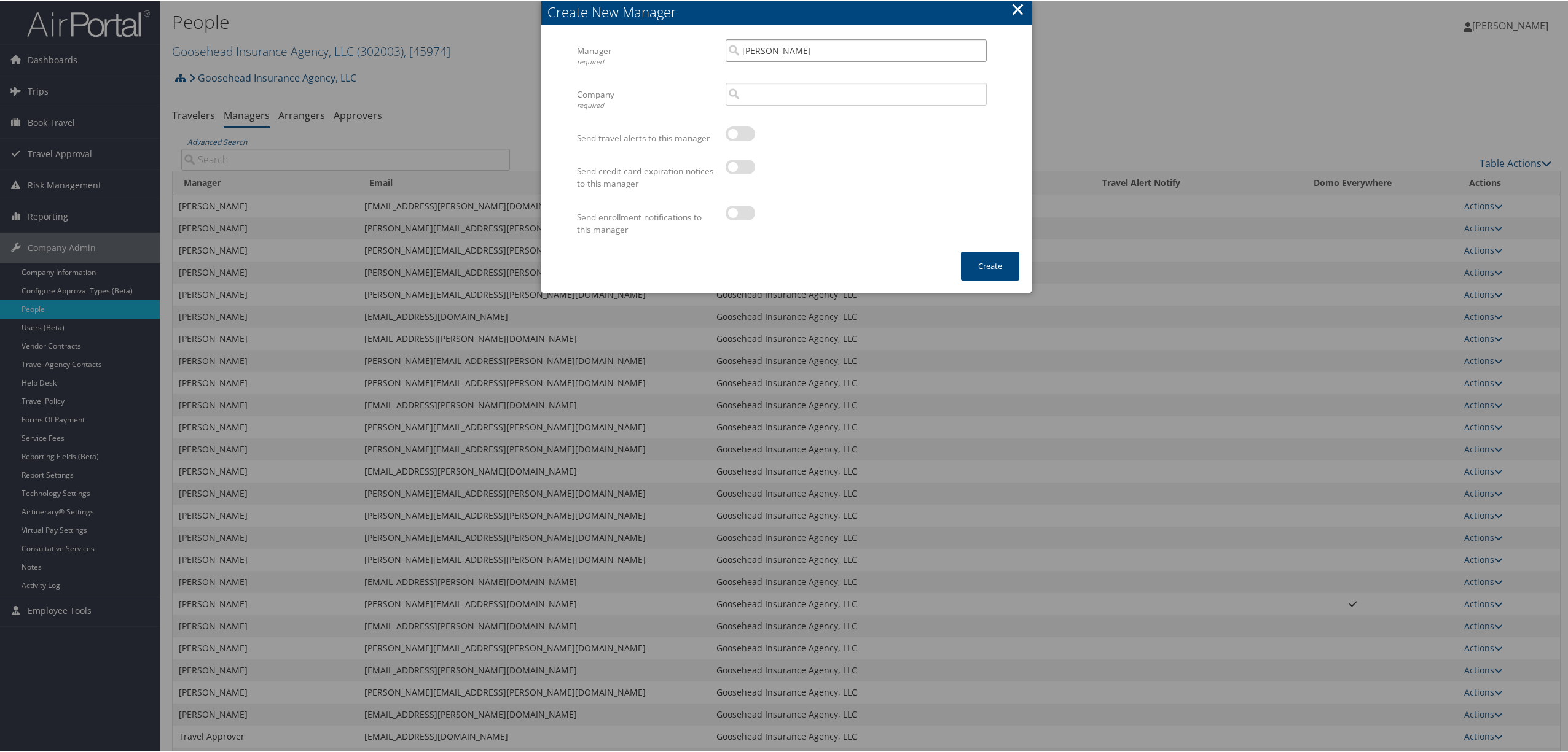
type input "Rocio Martinez"
click at [790, 96] on input "search" at bounding box center [856, 92] width 261 height 23
type input "o"
click at [787, 149] on div "Goosehead Insurance Agency, LLC (302003)" at bounding box center [856, 150] width 256 height 13
type input "Goosehead Insurance Agency, LLC"
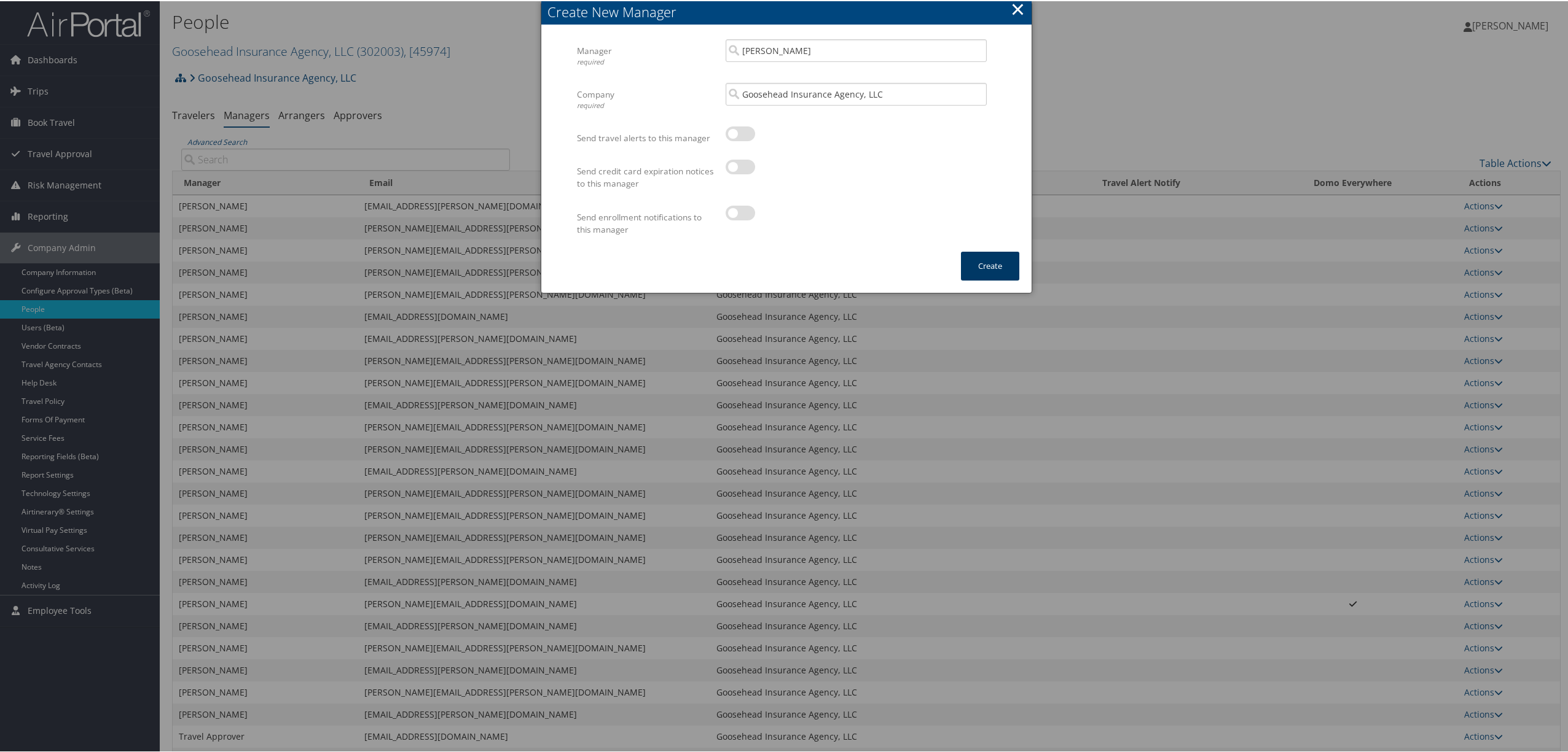
click at [992, 251] on button "Create" at bounding box center [990, 265] width 58 height 29
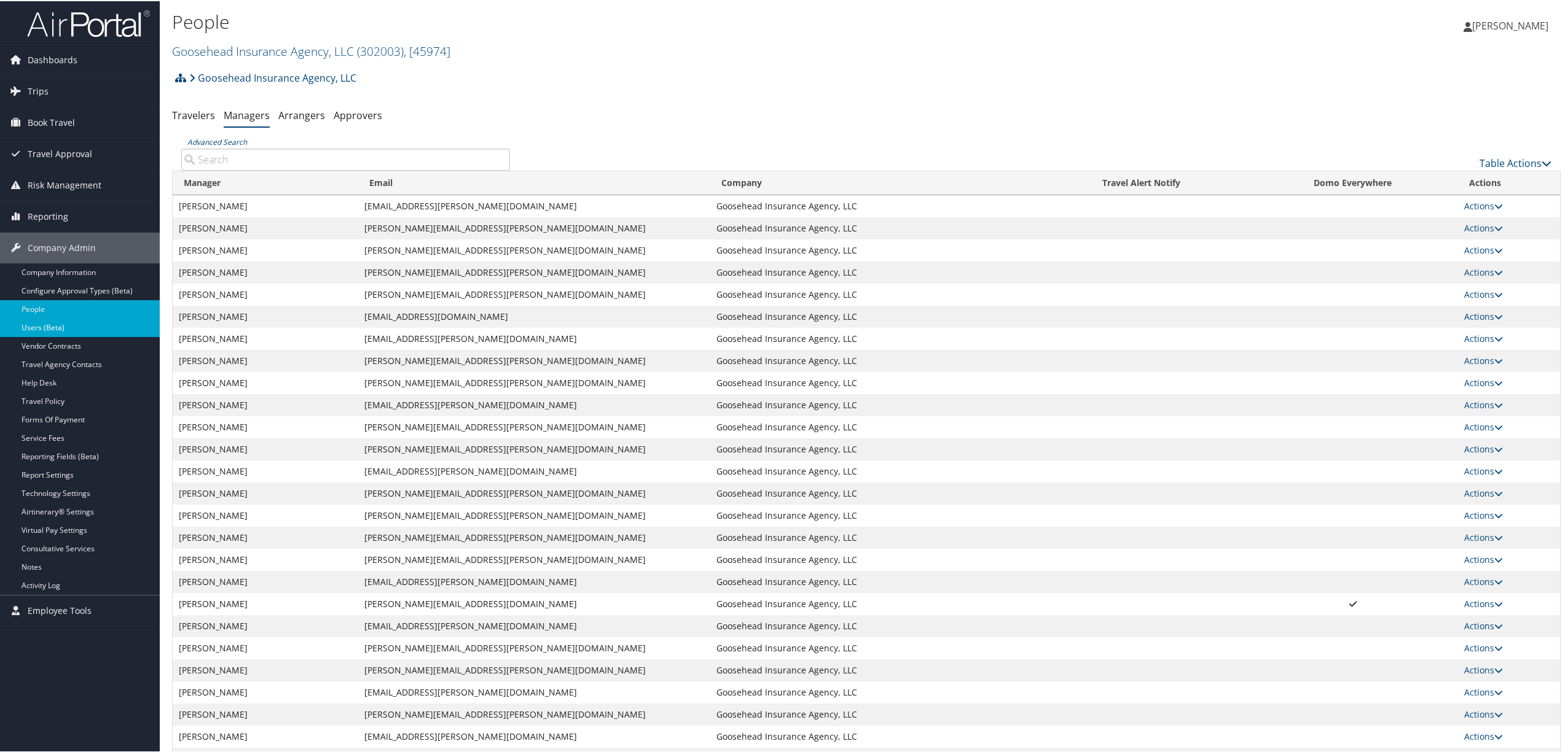
click at [65, 329] on link "Users (Beta)" at bounding box center [80, 327] width 160 height 18
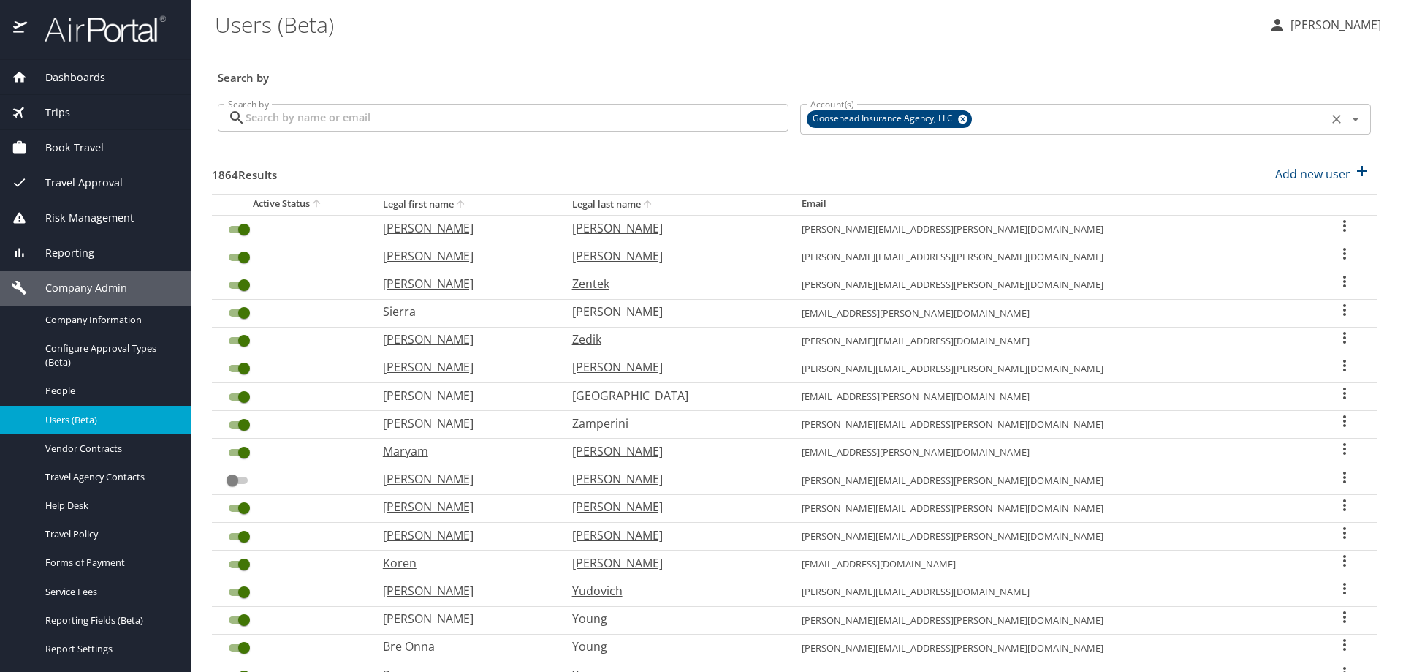
click at [957, 105] on div "Goosehead Insurance Agency, LLC Account(s)" at bounding box center [1085, 119] width 571 height 31
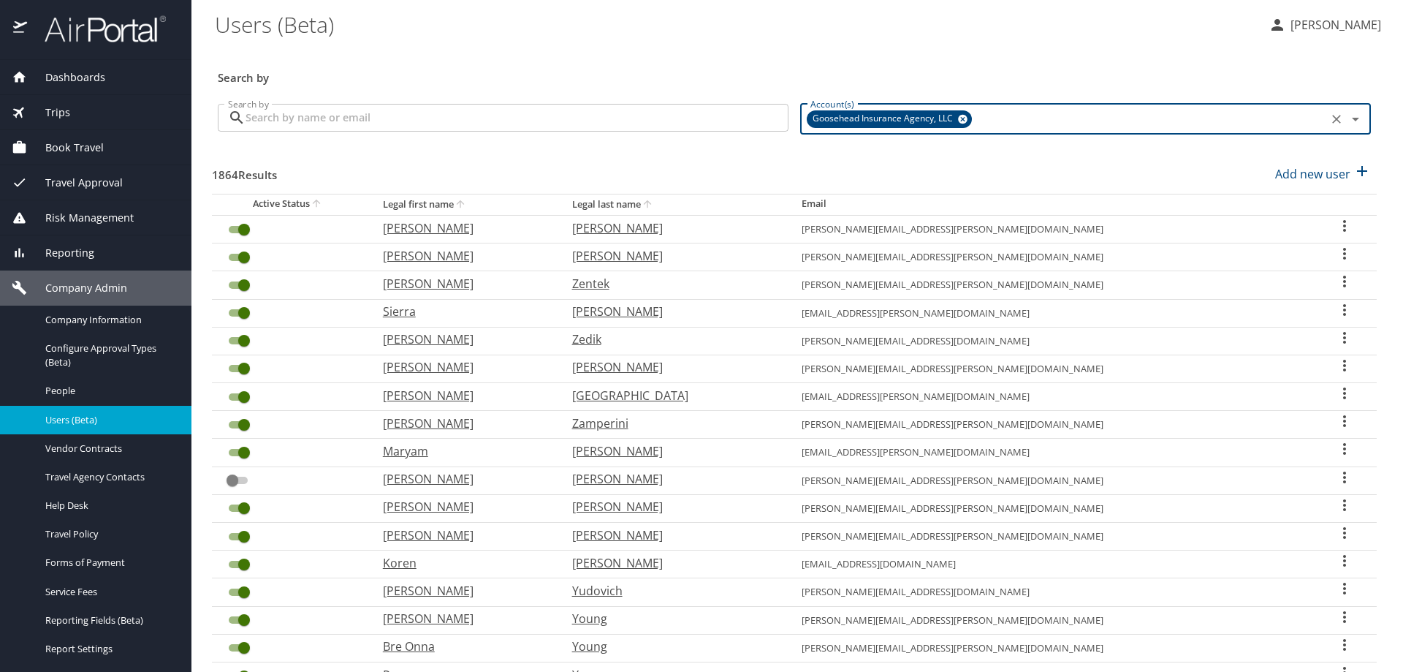
click at [957, 111] on icon at bounding box center [962, 119] width 11 height 16
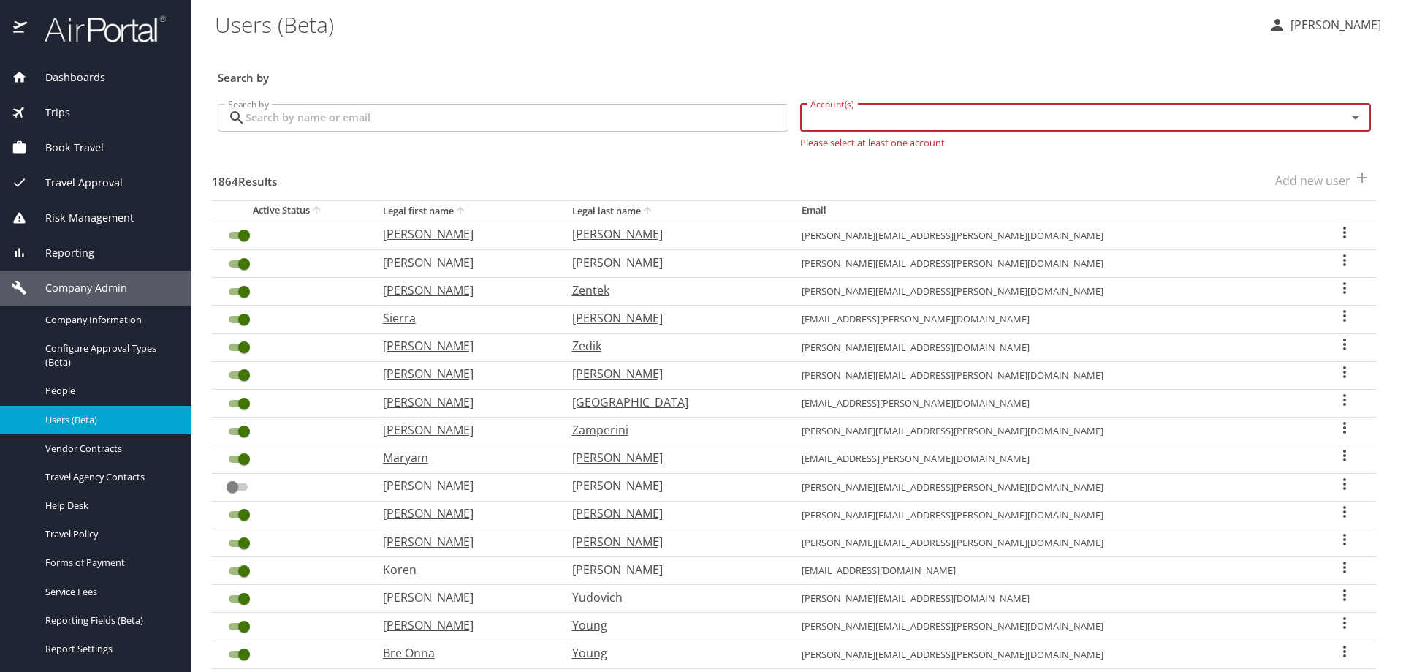
click at [930, 113] on input "Account(s)" at bounding box center [1064, 117] width 519 height 19
type input "agreserves"
click at [817, 152] on input "checkbox" at bounding box center [814, 151] width 28 height 28
checkbox input "true"
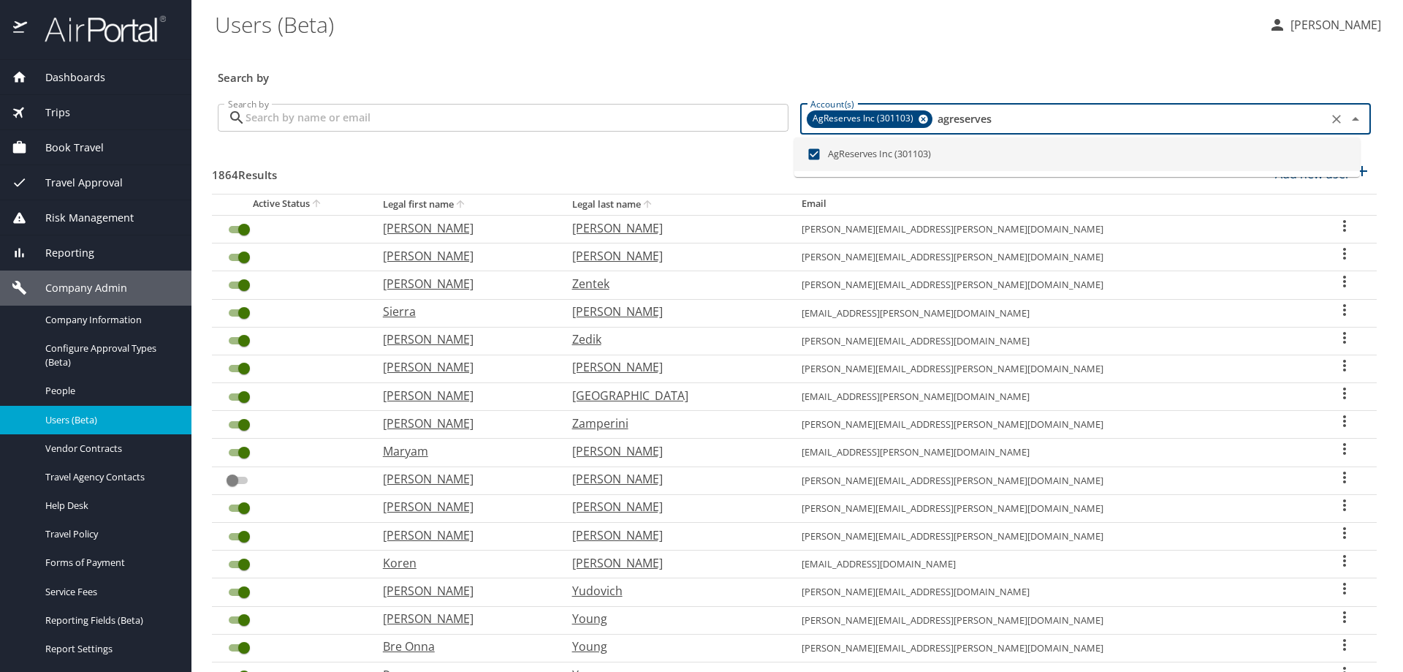
checkbox input "false"
checkbox input "true"
checkbox input "false"
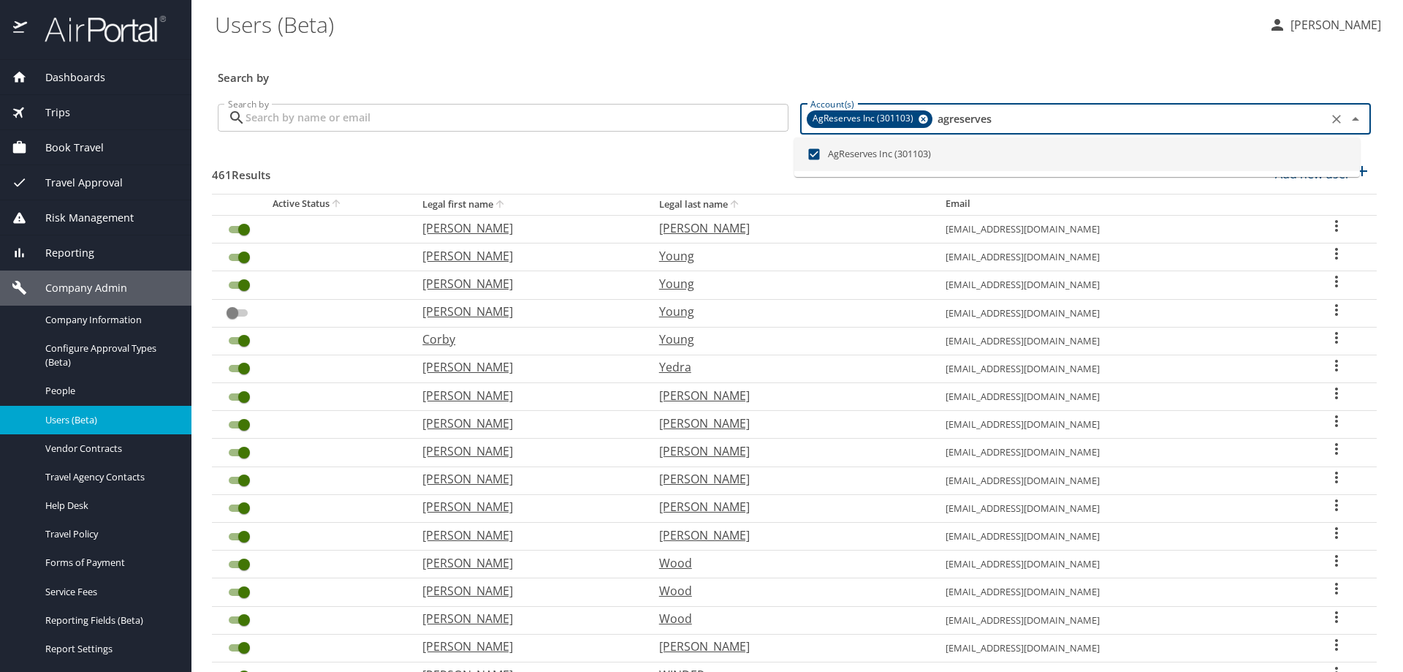
type input "agreserves"
click at [493, 117] on input "Search by" at bounding box center [517, 118] width 543 height 28
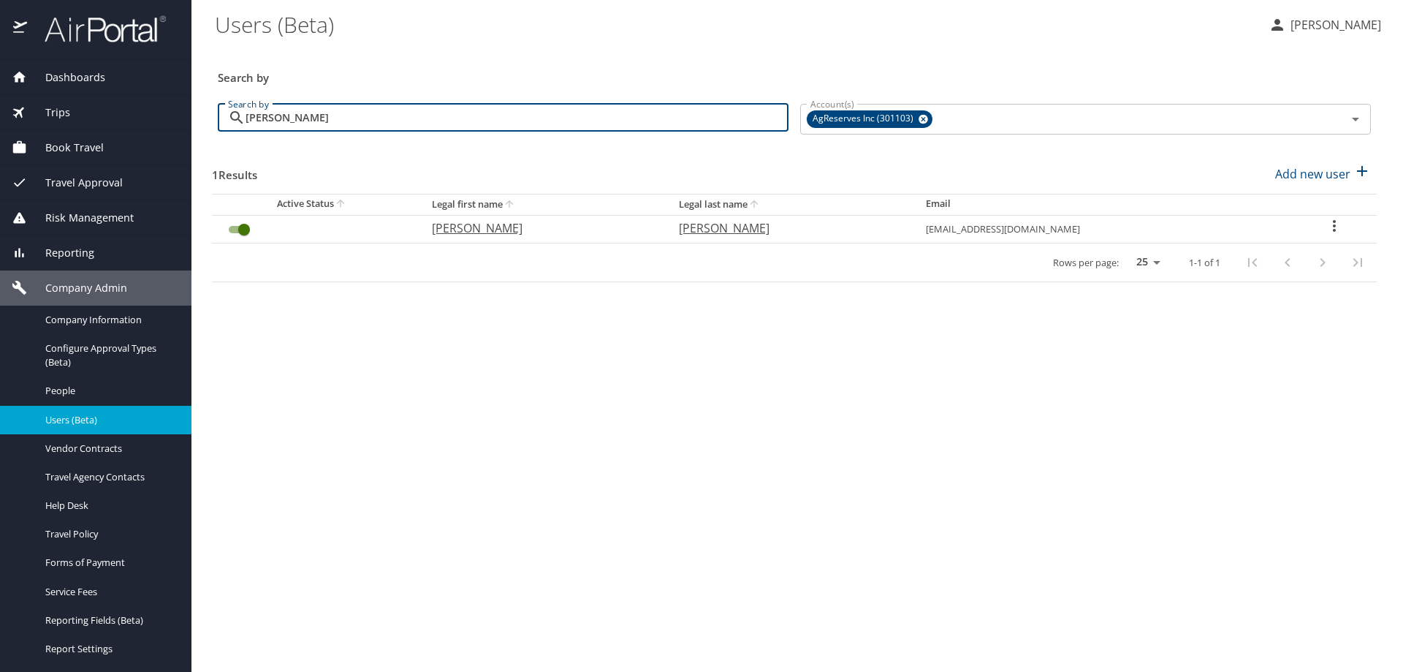
type input "hooper"
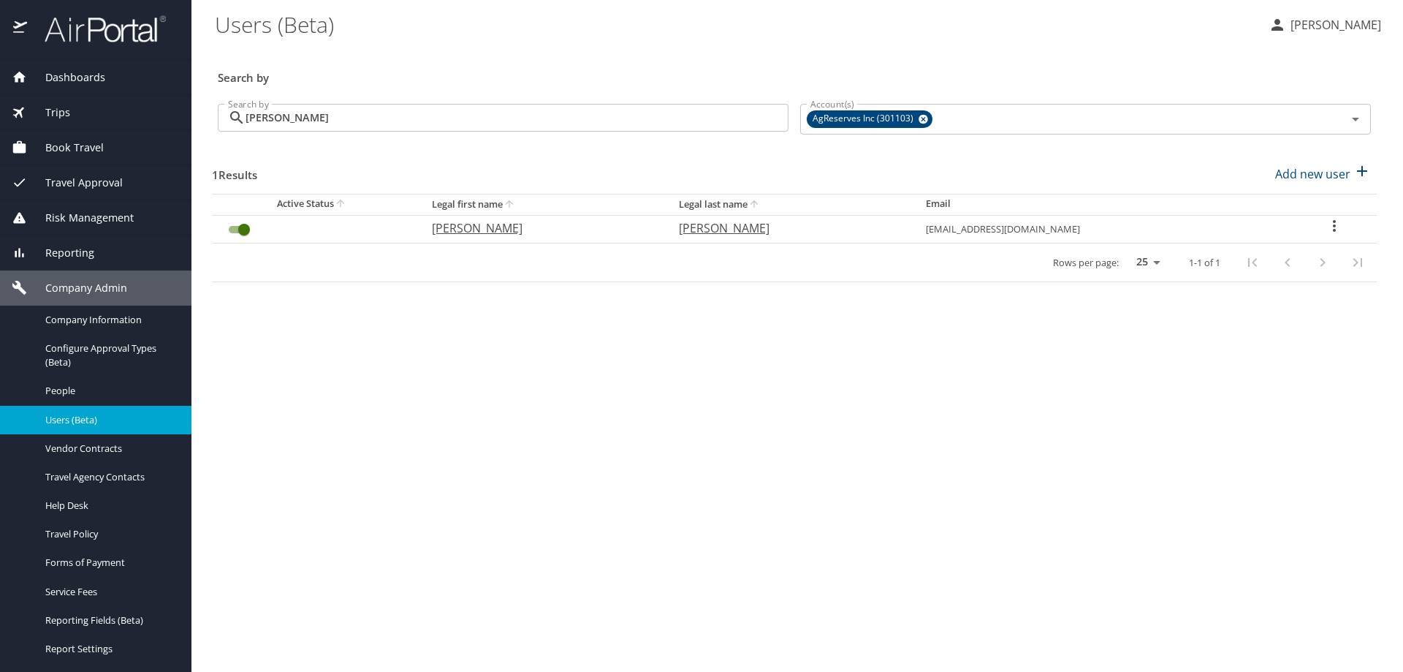
click at [1332, 224] on icon "User Search Table" at bounding box center [1335, 226] width 18 height 18
click at [1269, 225] on p "View profile" at bounding box center [1249, 228] width 64 height 18
select select "US"
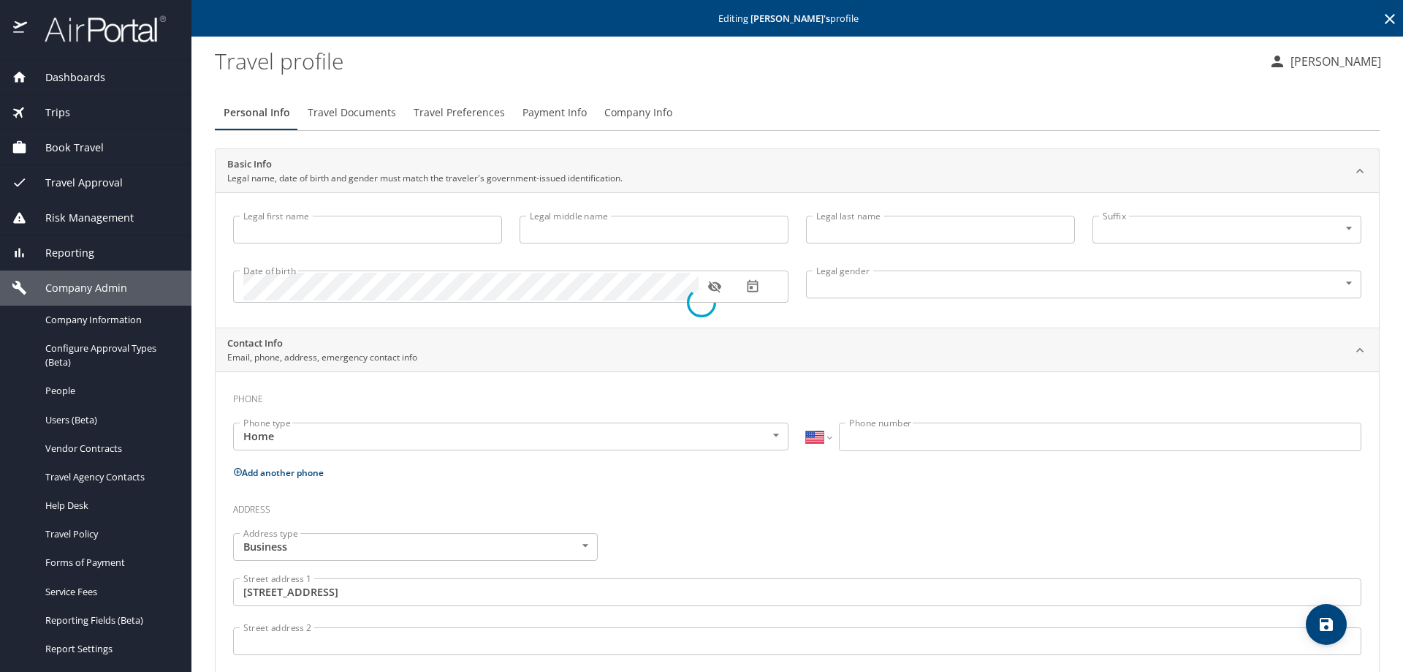
type input "Gary"
type input "Trenton"
type input "Hooper"
type input "Male"
type input "Chelsy"
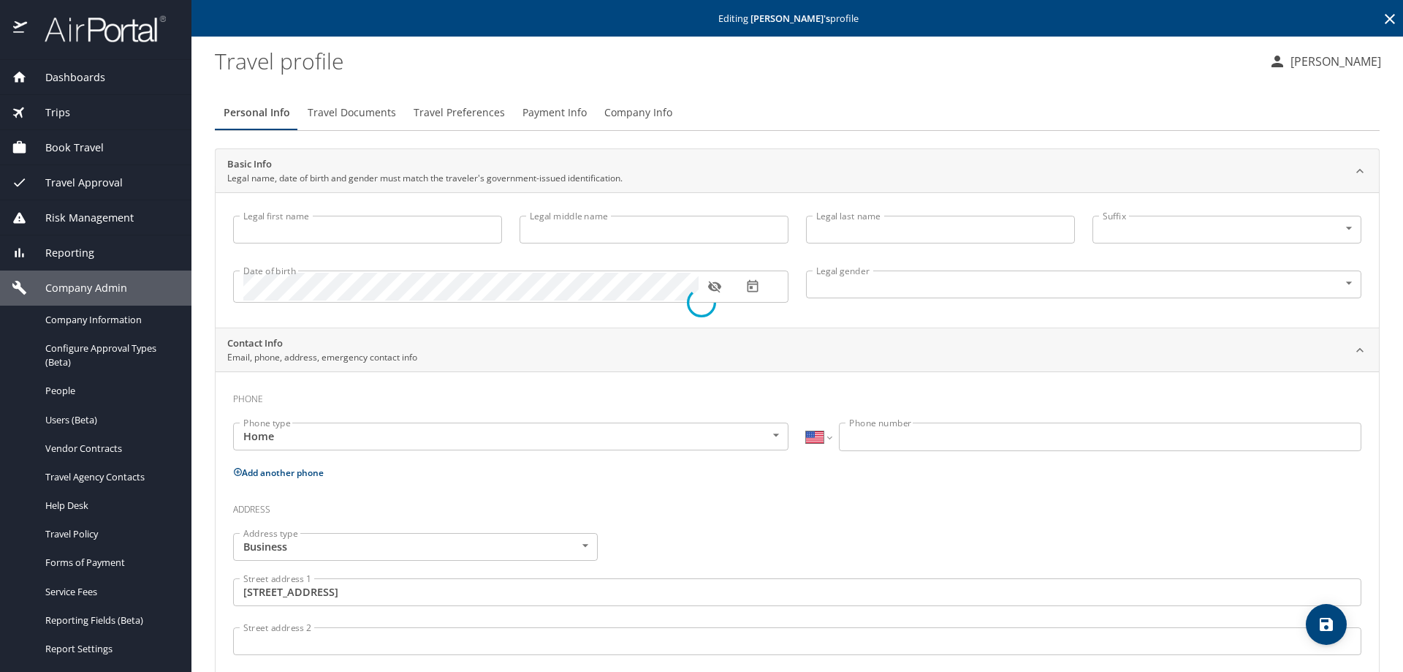
type input "Hooper"
type input "(916) 805-0000"
type input "United States of America"
type input "Utah"
type input "United States of America"
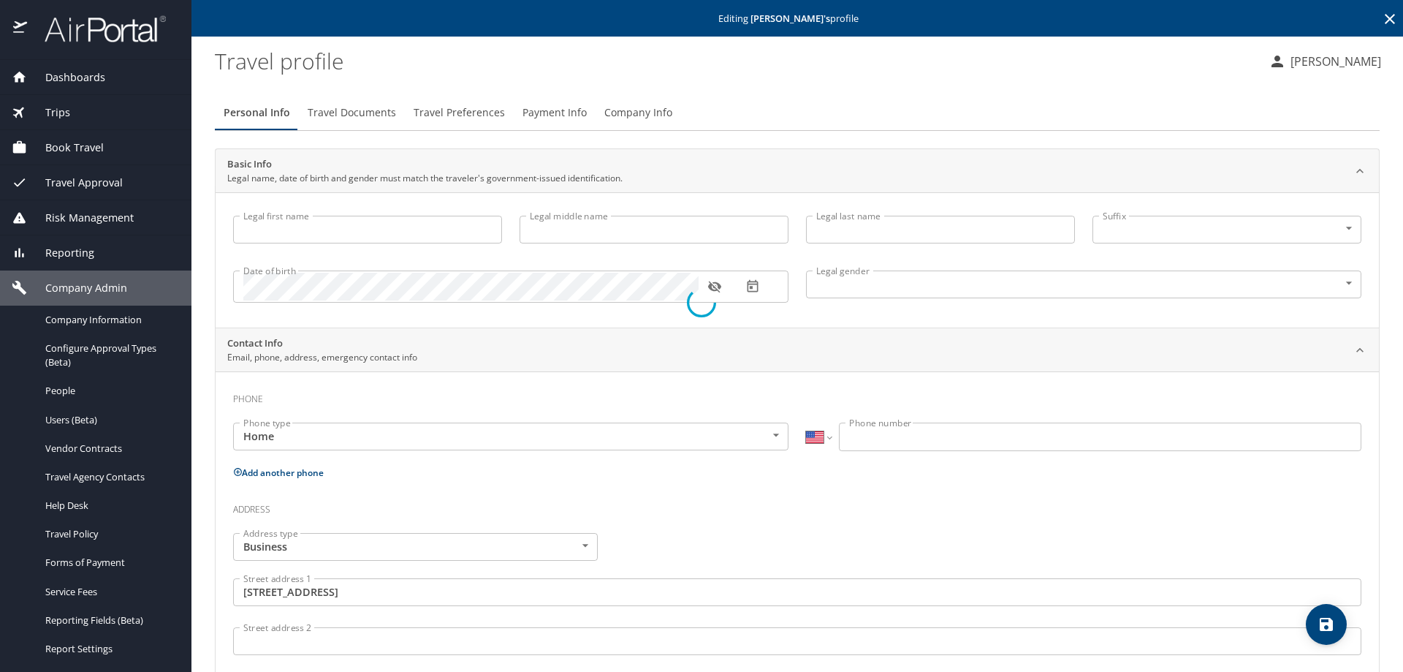
type input "Utah"
select select "US"
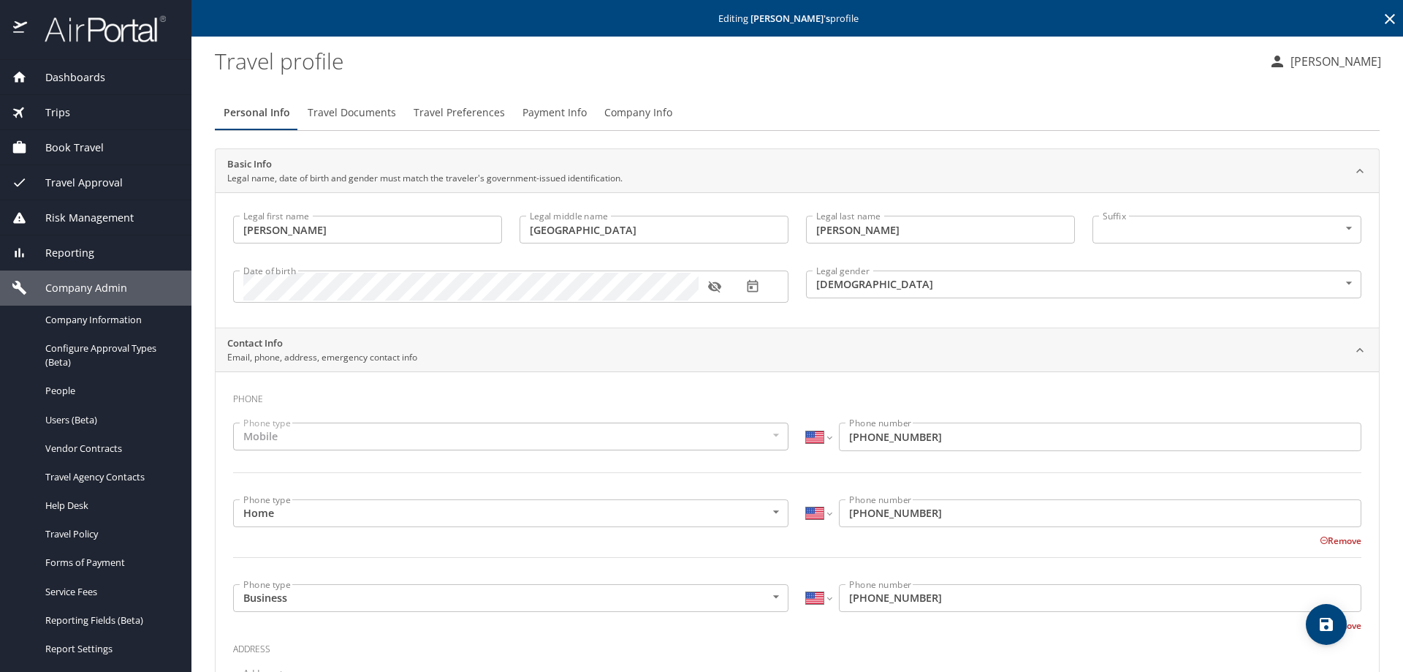
click at [629, 113] on span "Company Info" at bounding box center [638, 113] width 68 height 18
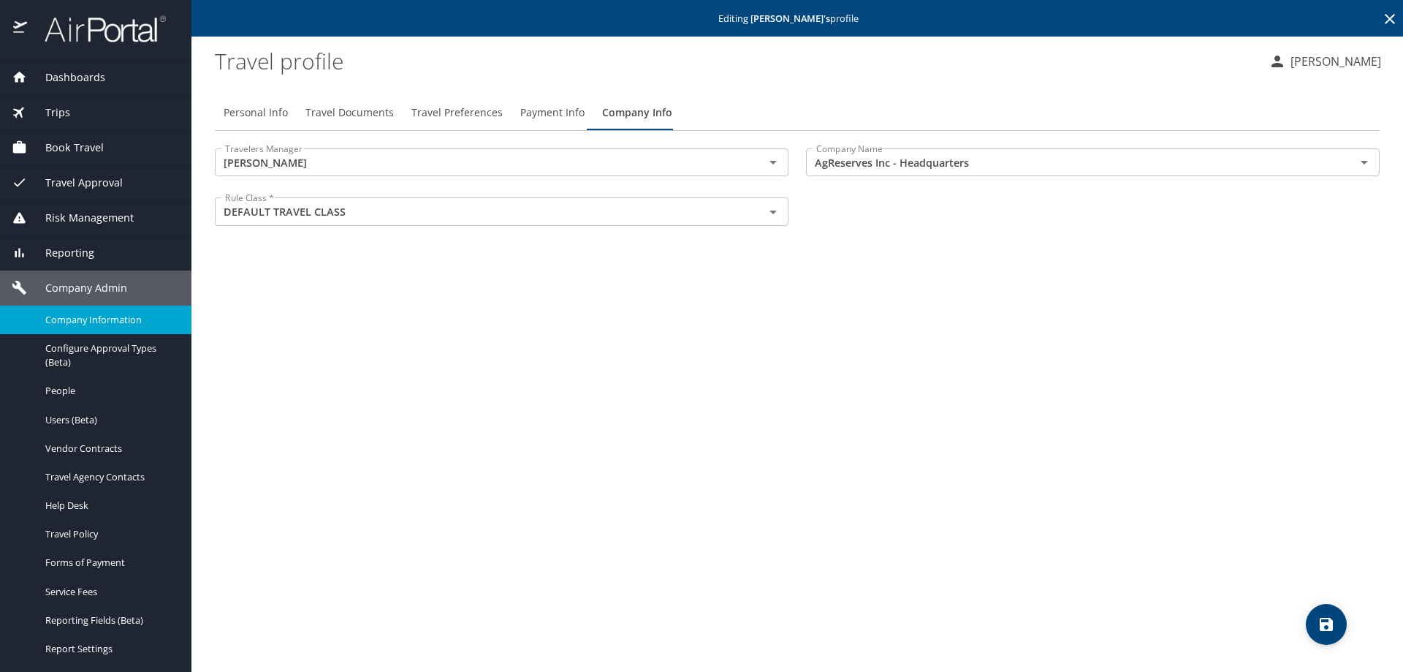
click at [88, 322] on span "Company Information" at bounding box center [109, 320] width 129 height 14
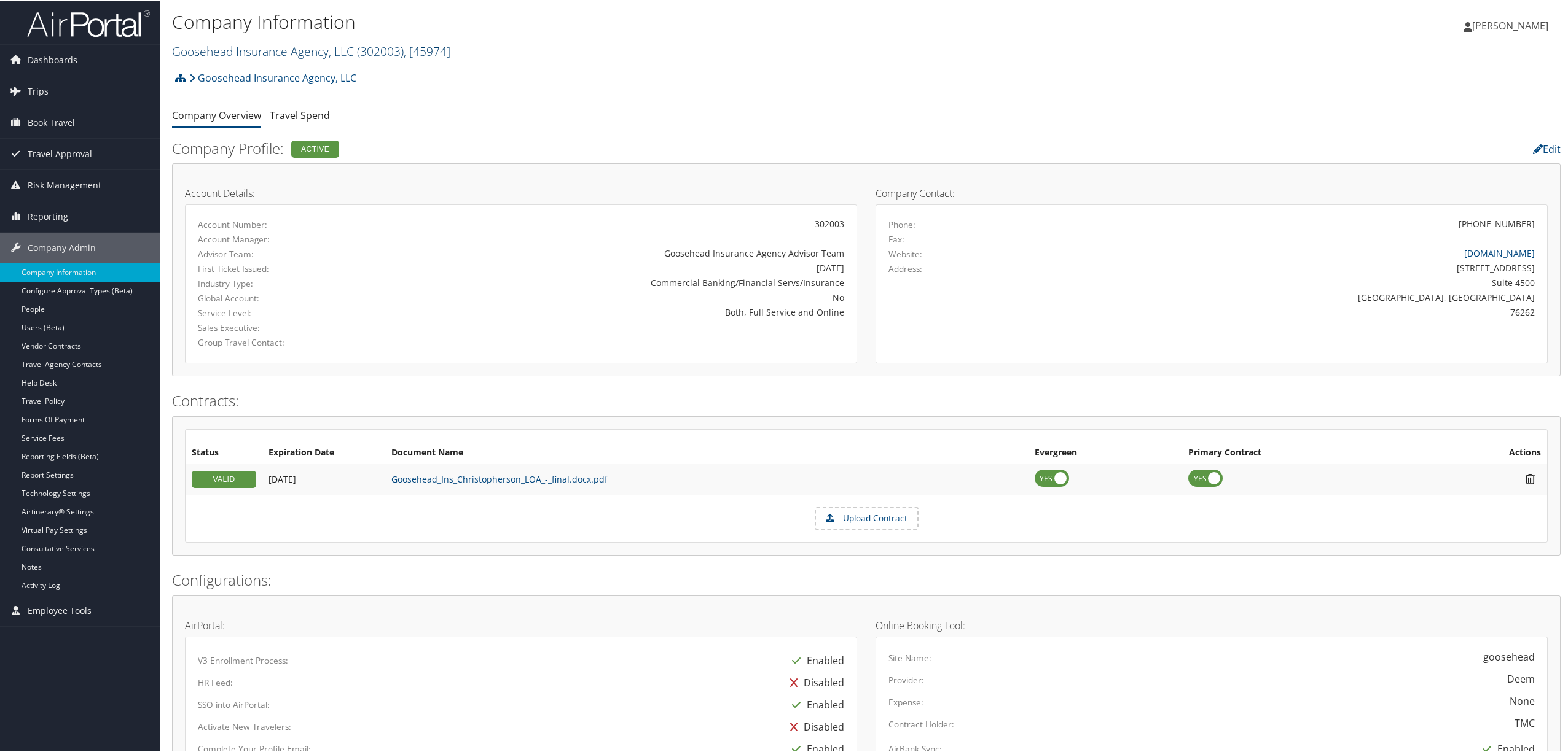
click at [430, 51] on span ", [ 45974 ]" at bounding box center [427, 50] width 47 height 17
click at [241, 209] on link "[GEOGRAPHIC_DATA], [39910]" at bounding box center [253, 219] width 161 height 21
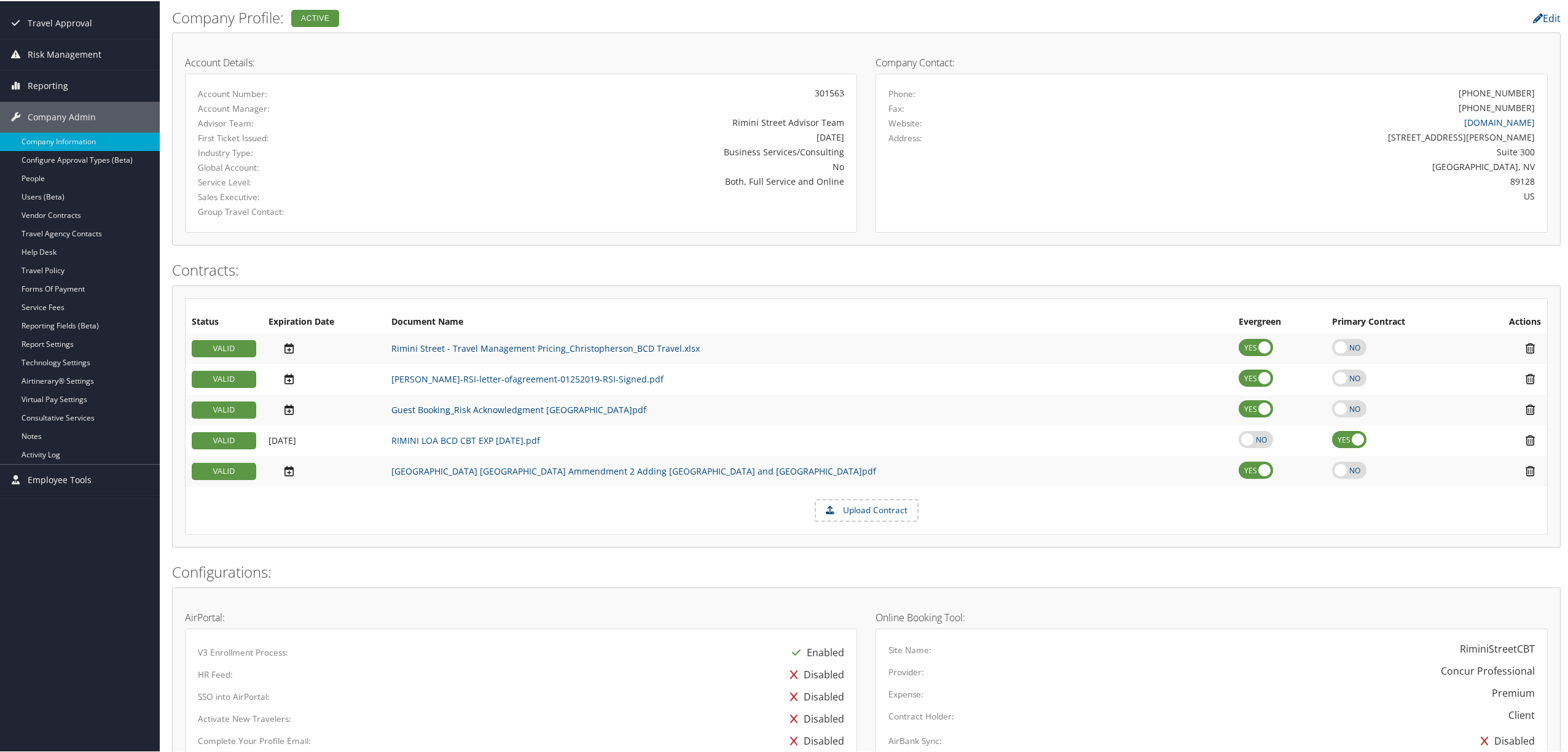
scroll to position [163, 0]
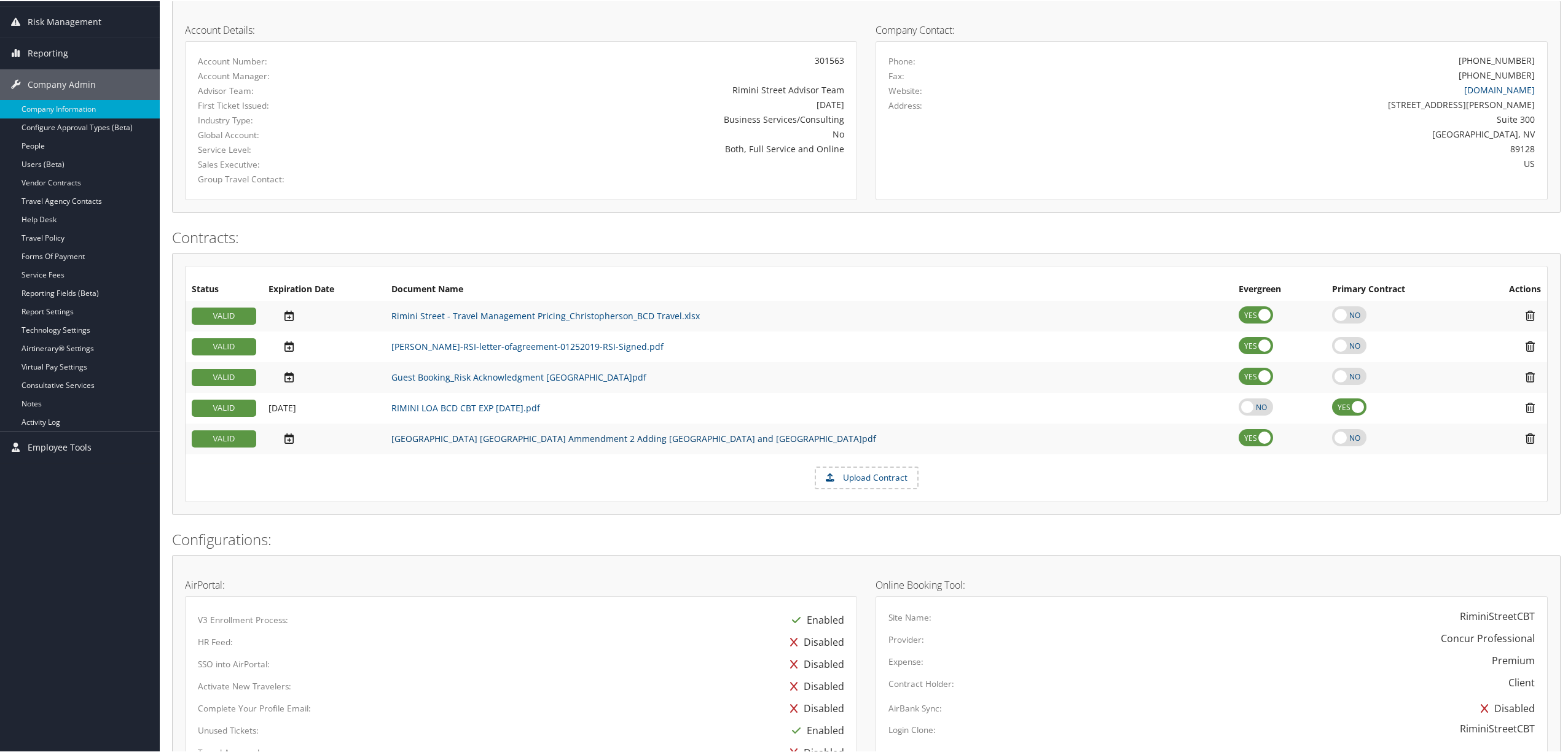
click at [433, 434] on link "[GEOGRAPHIC_DATA] [GEOGRAPHIC_DATA] Ammendment 2 Adding [GEOGRAPHIC_DATA] and […" at bounding box center [634, 438] width 485 height 12
drag, startPoint x: 75, startPoint y: 147, endPoint x: 82, endPoint y: 145, distance: 7.3
click at [75, 146] on link "People" at bounding box center [80, 145] width 160 height 18
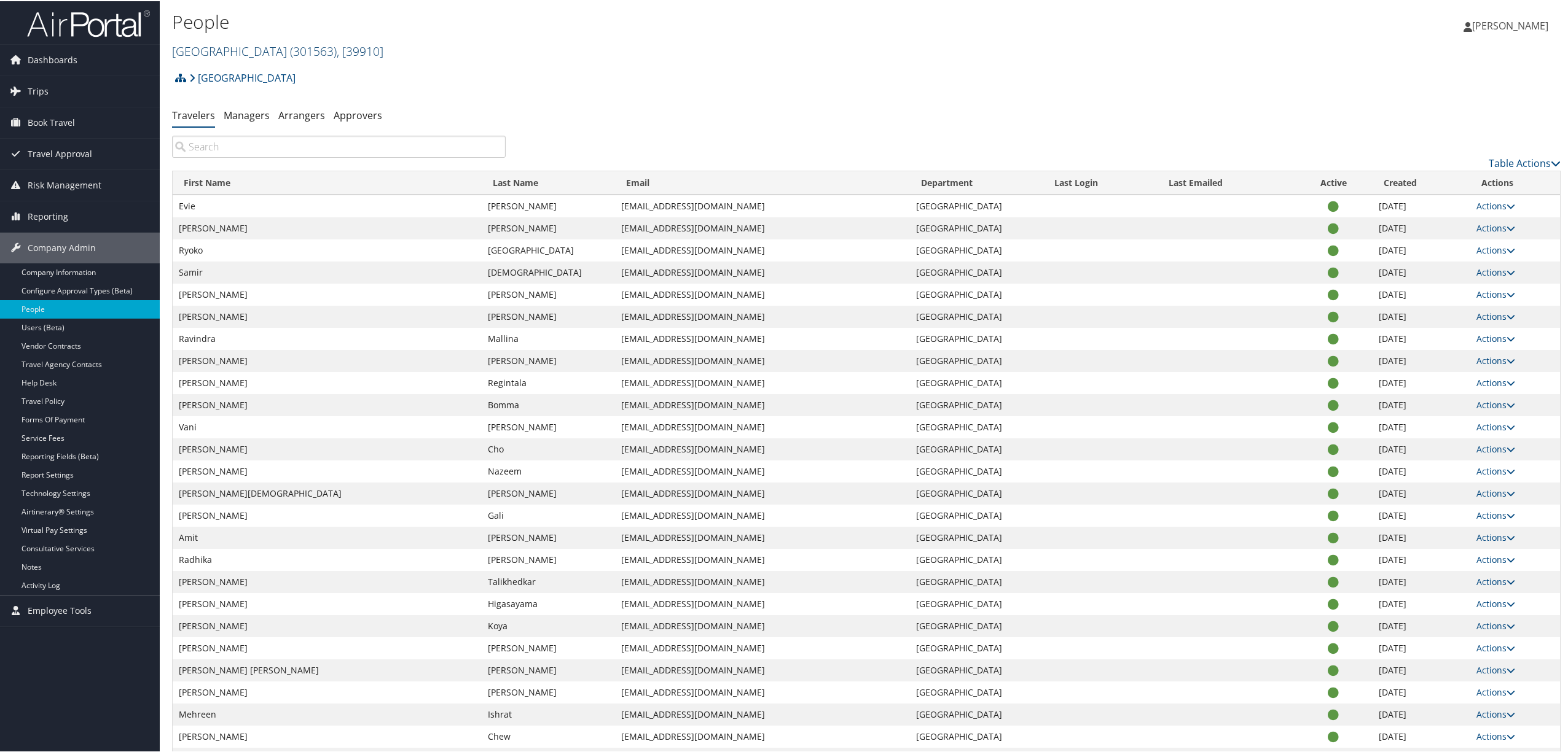
click at [290, 50] on span "( 301563 )" at bounding box center [314, 50] width 47 height 17
click at [229, 160] on link "Young Living Essential Oils, [11461]" at bounding box center [253, 157] width 161 height 21
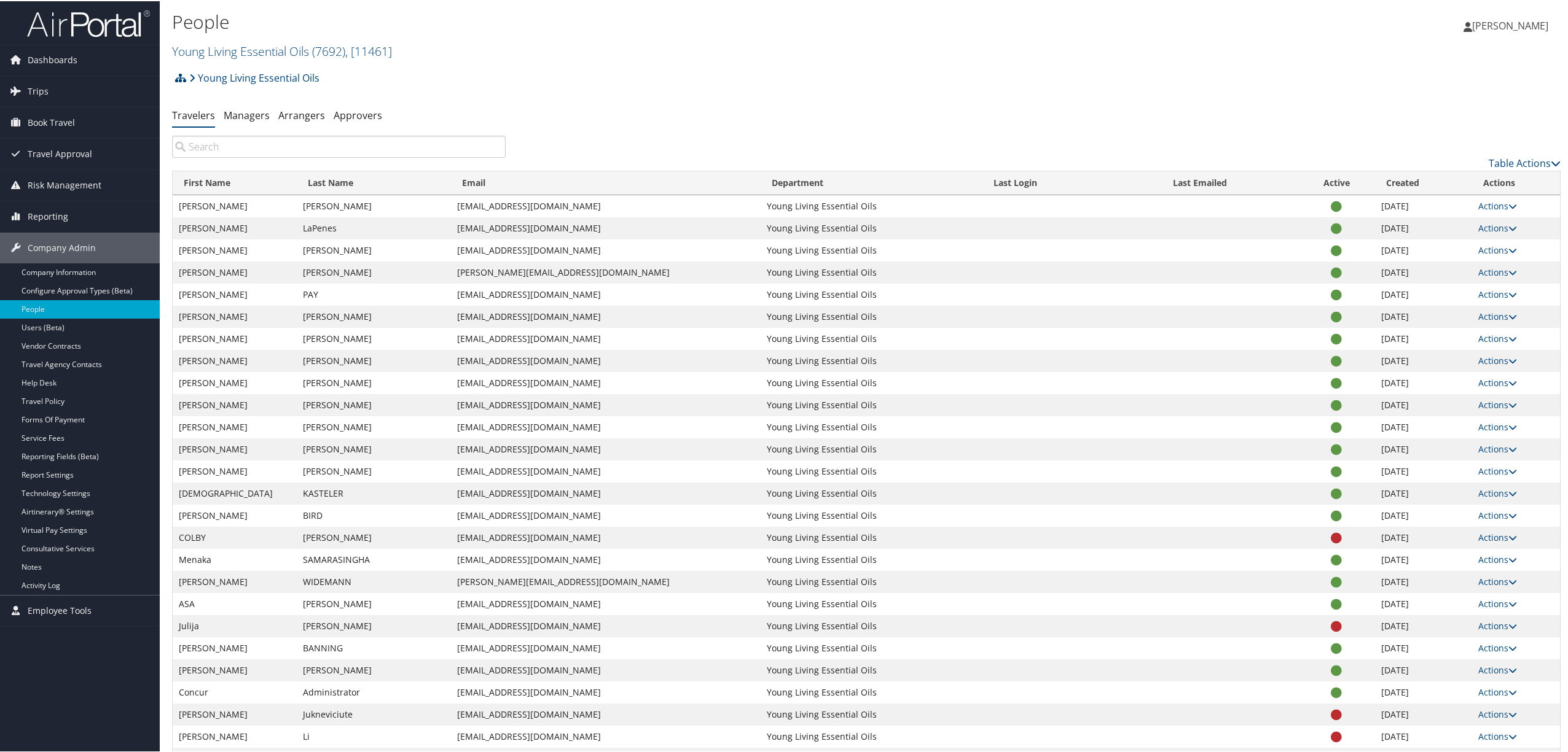
click at [253, 145] on input "search" at bounding box center [339, 145] width 334 height 22
click at [293, 112] on link "Arrangers" at bounding box center [302, 114] width 47 height 13
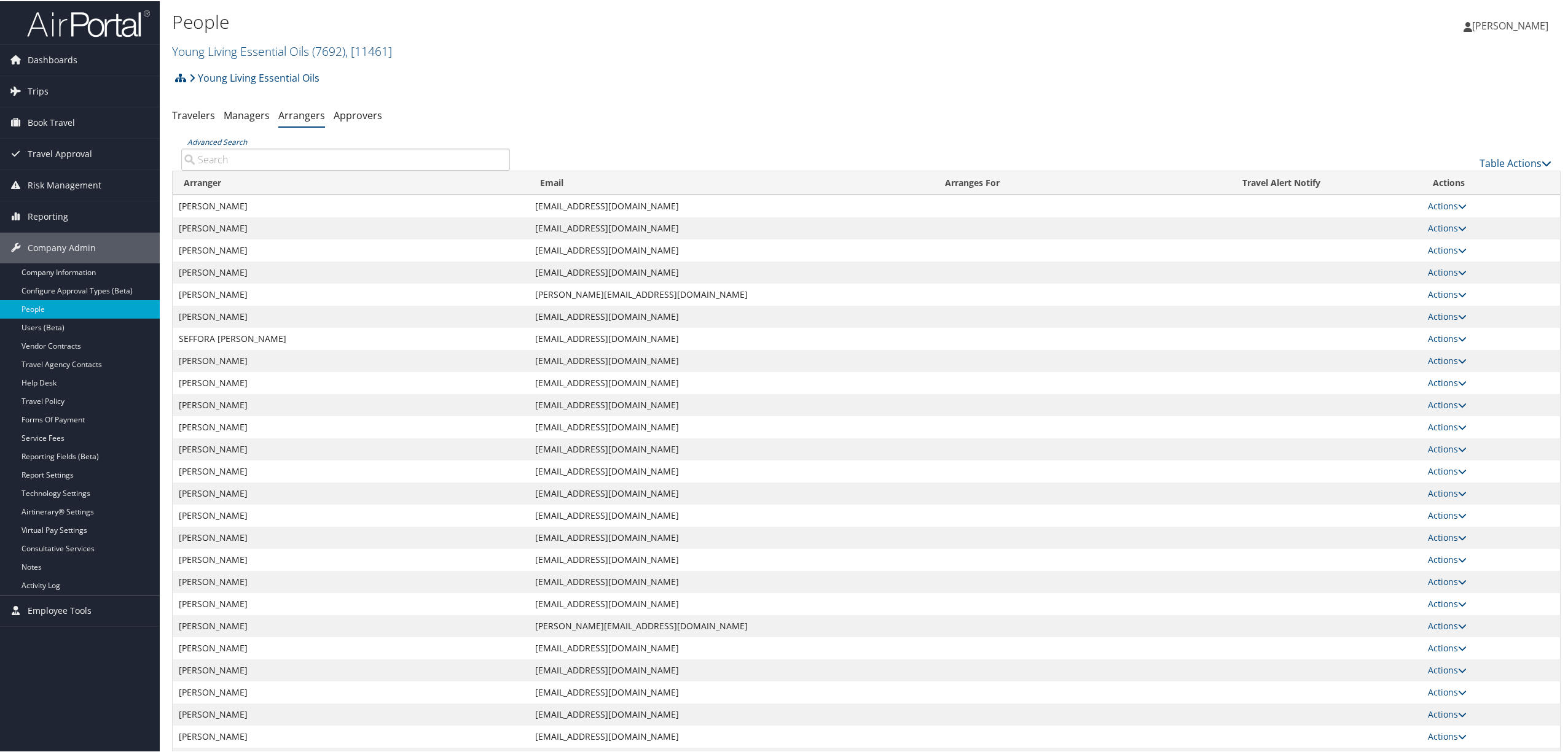
click at [267, 155] on input "Advanced Search" at bounding box center [346, 158] width 329 height 22
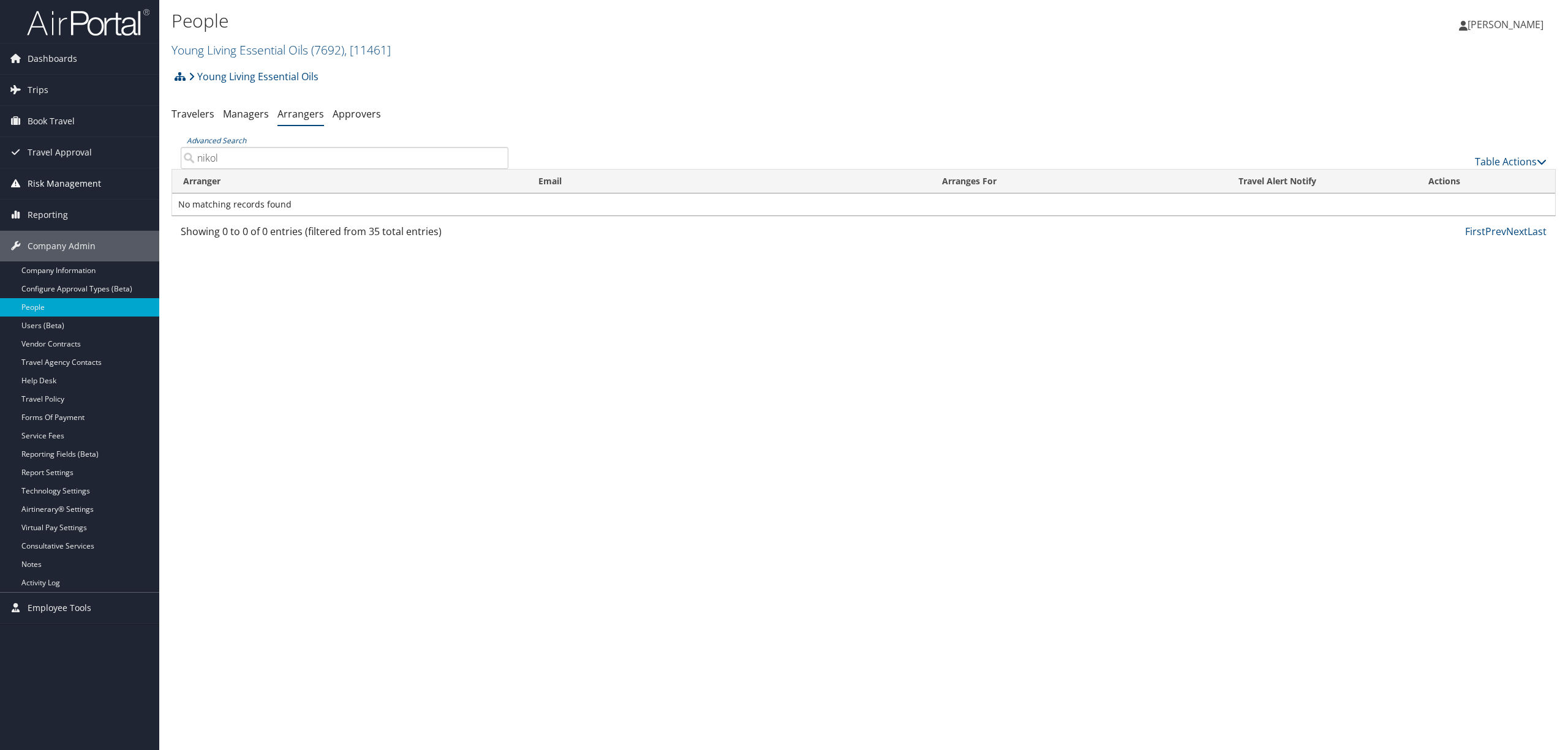
drag, startPoint x: 252, startPoint y: 163, endPoint x: 128, endPoint y: 181, distance: 125.3
click at [128, 181] on div "Dashboards AirPortal 360™ (Manager) AirPortal 360™ (Agent) My Travel Dashboard …" at bounding box center [784, 375] width 1568 height 750
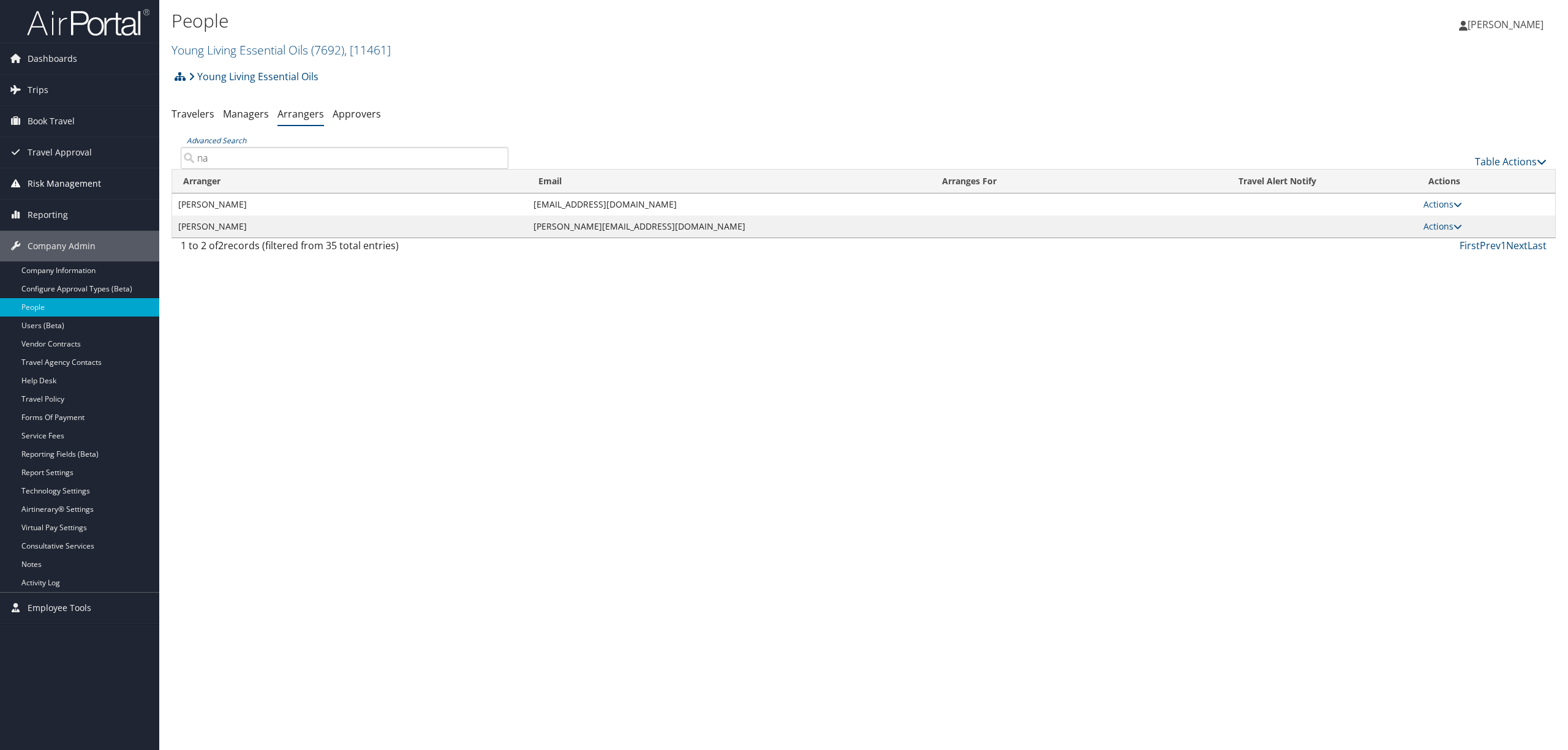
type input "n"
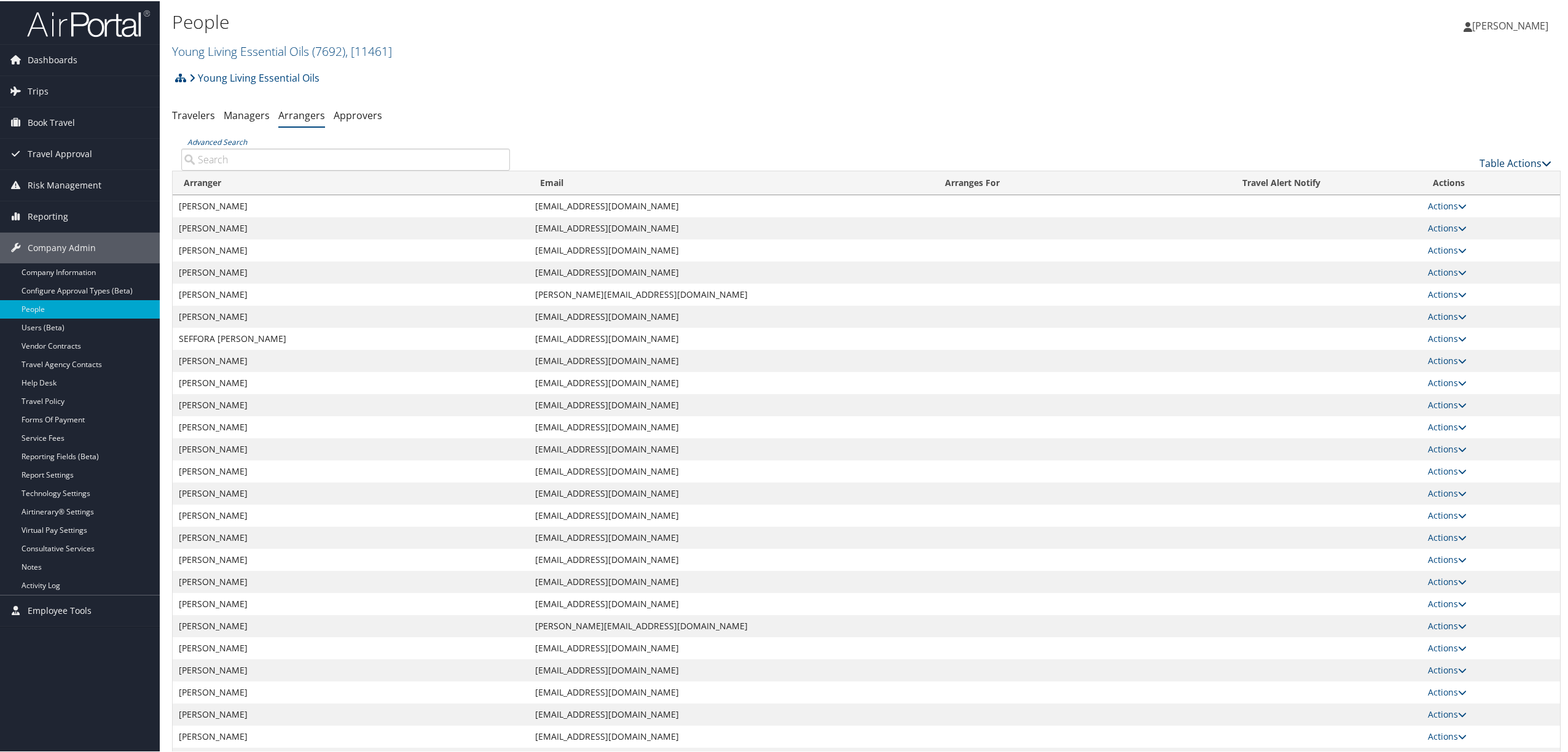
click at [1486, 163] on link "Table Actions" at bounding box center [1516, 162] width 72 height 13
click at [1471, 178] on link "Add An Arranger" at bounding box center [1475, 181] width 161 height 21
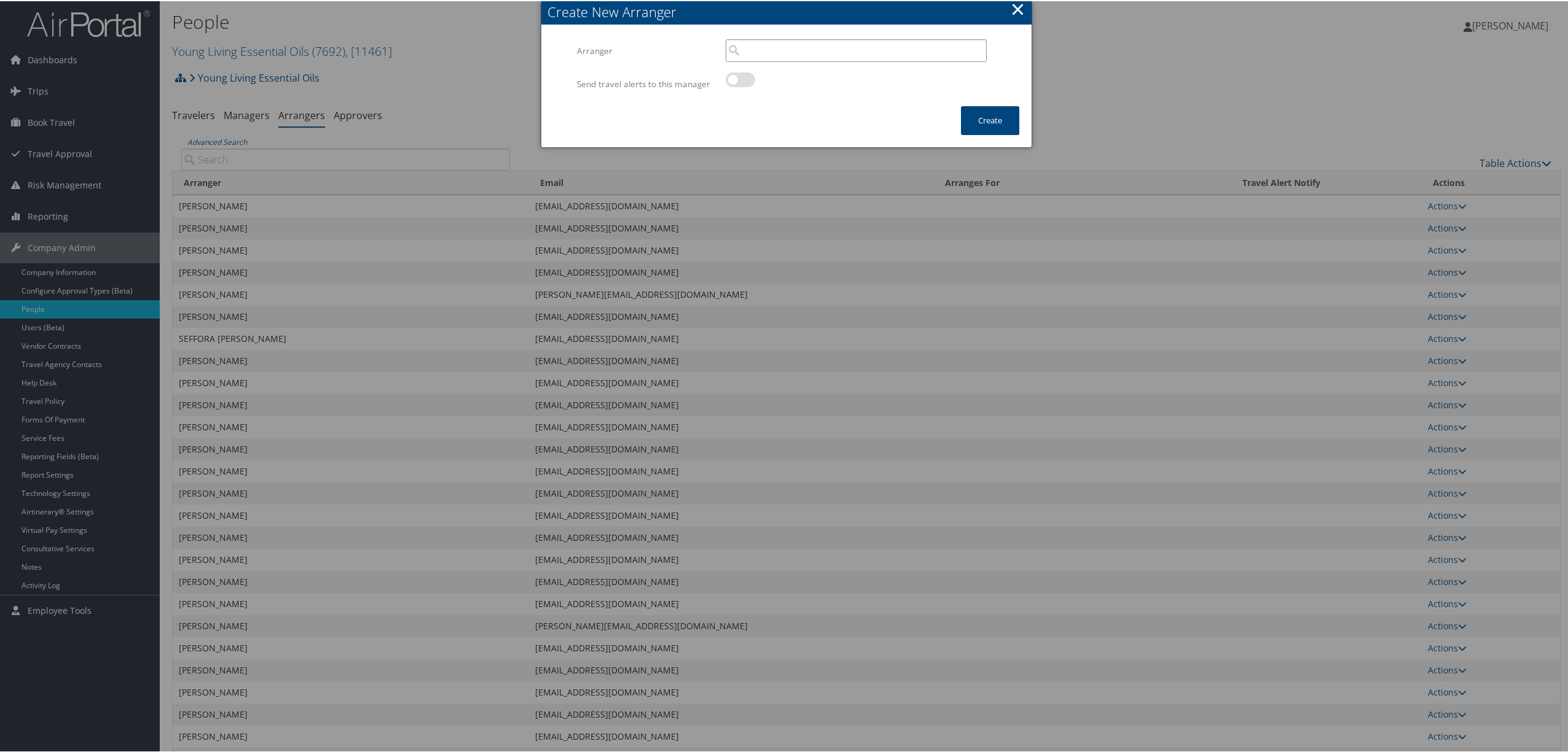
click at [853, 48] on input "search" at bounding box center [856, 49] width 261 height 23
click at [843, 70] on div "[PERSON_NAME] ([EMAIL_ADDRESS][DOMAIN_NAME])" at bounding box center [856, 72] width 256 height 13
type input "[PERSON_NAME]"
click at [995, 118] on button "Create" at bounding box center [990, 119] width 58 height 29
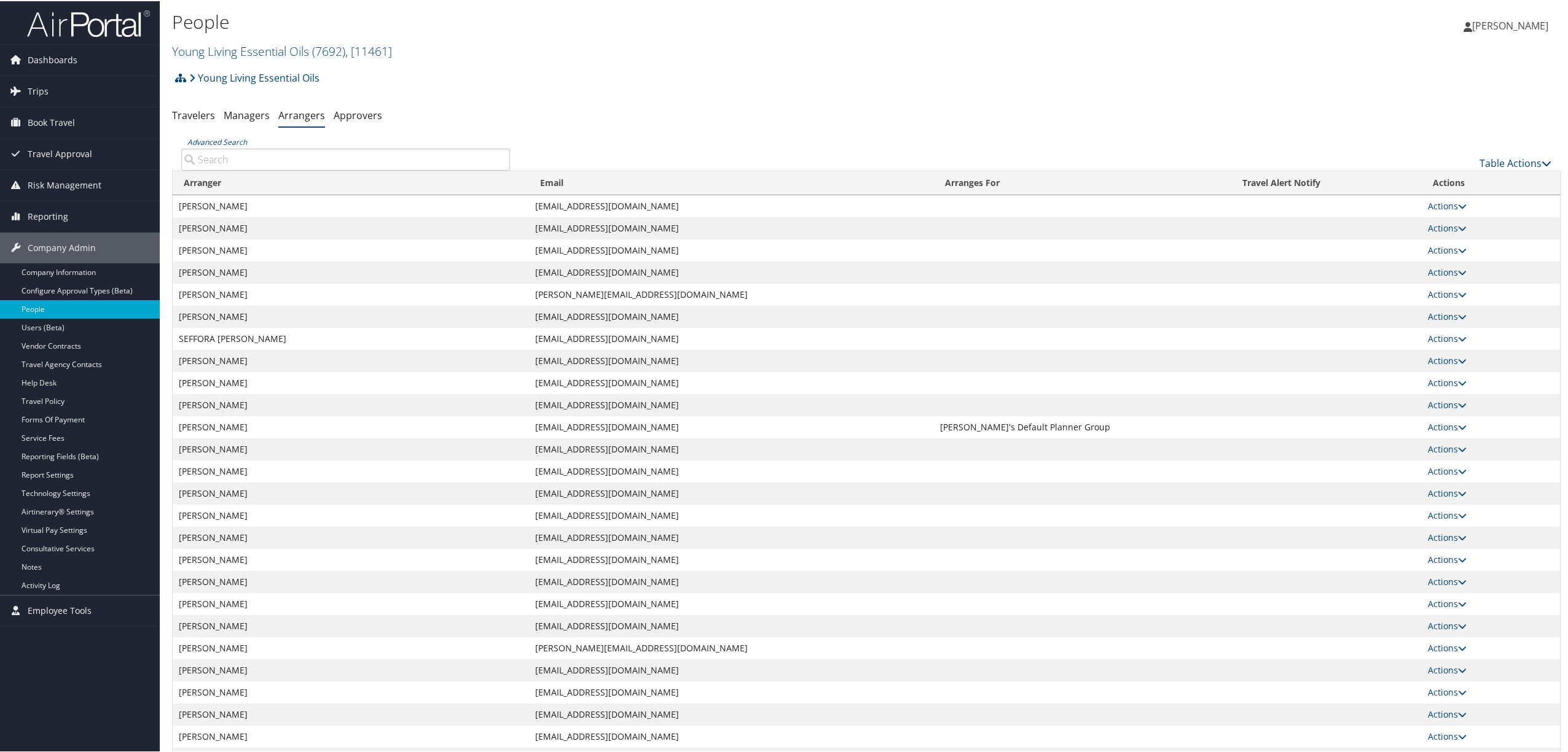
click at [239, 159] on input "Advanced Search" at bounding box center [346, 158] width 329 height 22
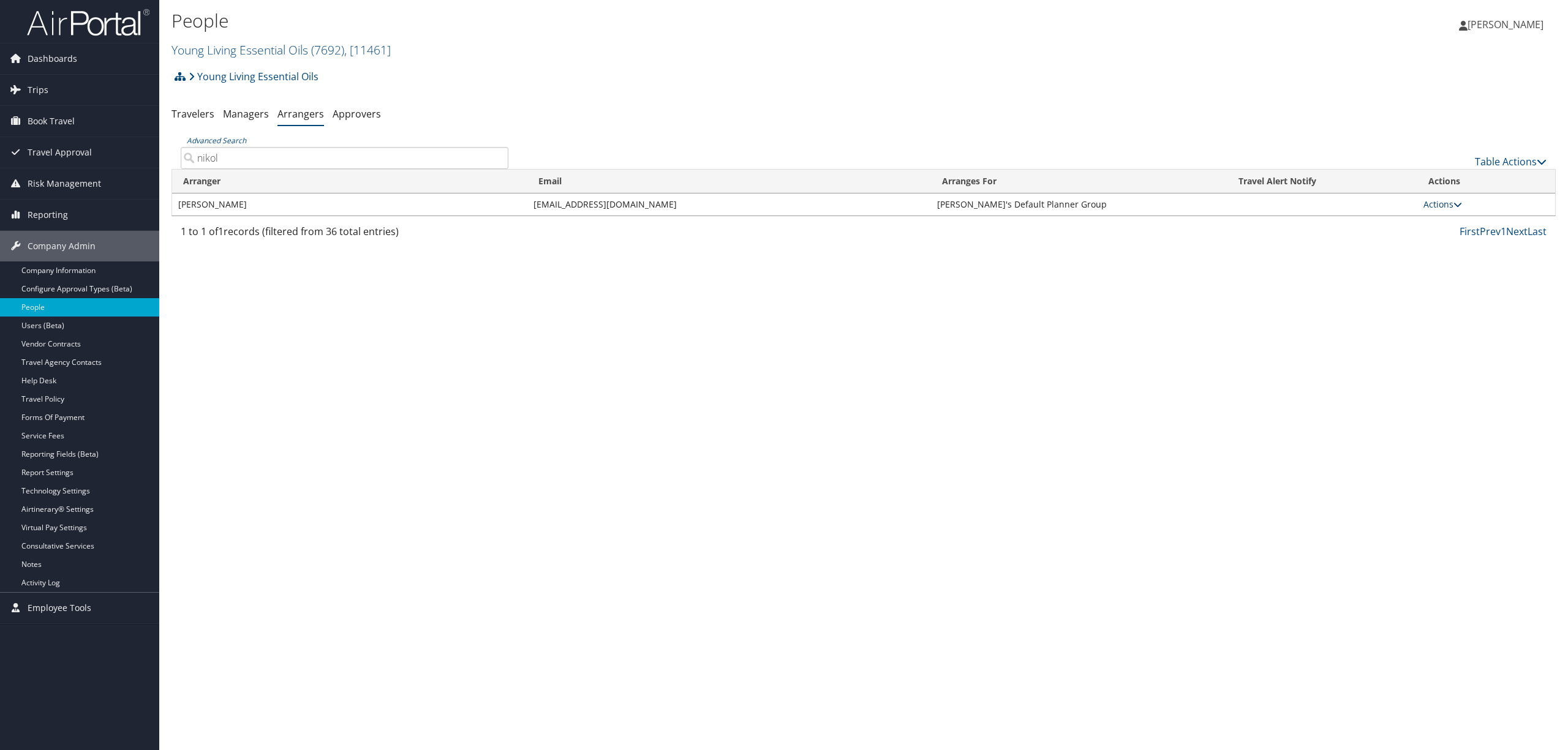
type input "nikol"
click at [1455, 201] on icon at bounding box center [1457, 204] width 8 height 8
click at [1446, 242] on link "View Group" at bounding box center [1457, 243] width 68 height 21
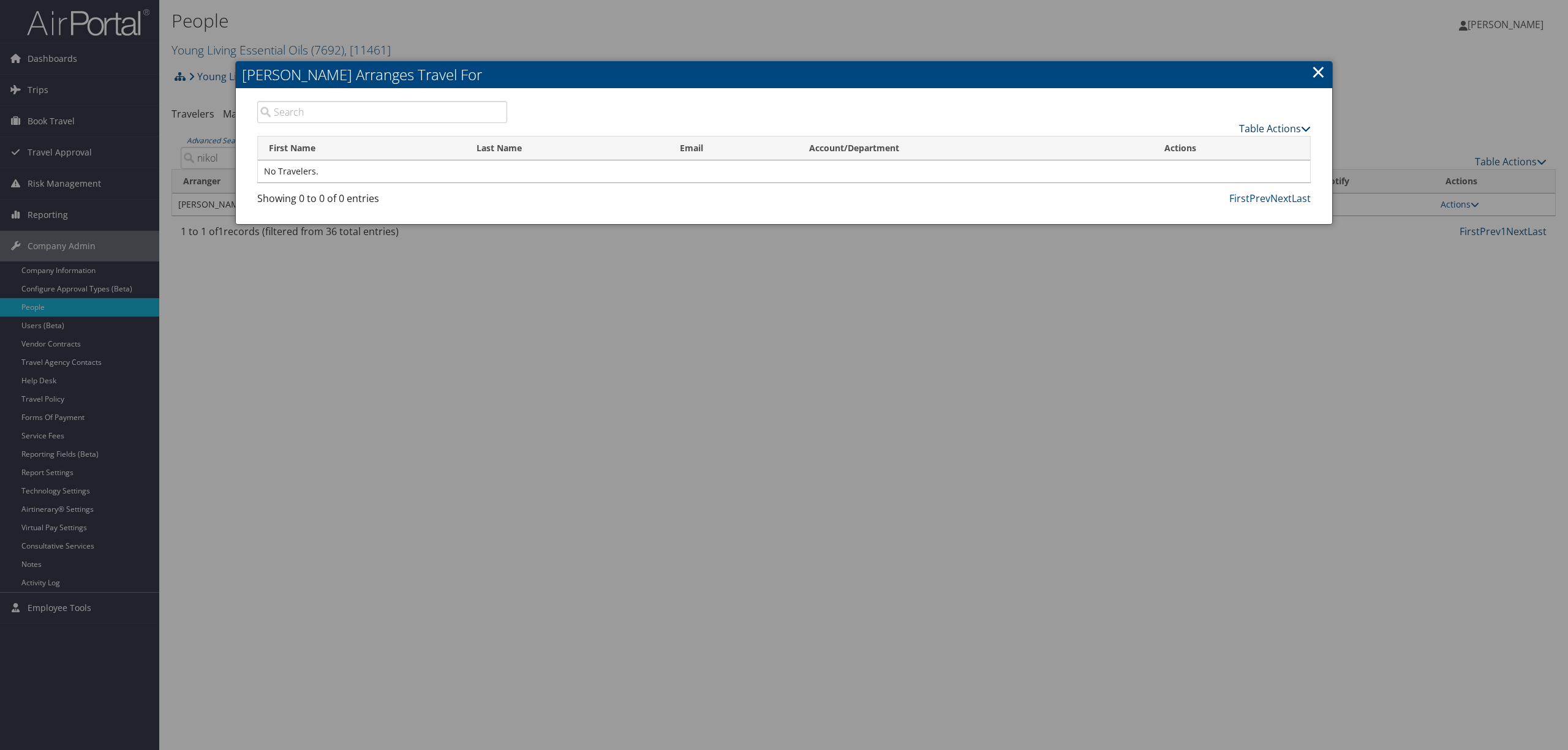
click at [1255, 131] on link "Table Actions" at bounding box center [1276, 128] width 72 height 13
click at [1199, 146] on link "Add A Traveler" at bounding box center [1229, 147] width 161 height 21
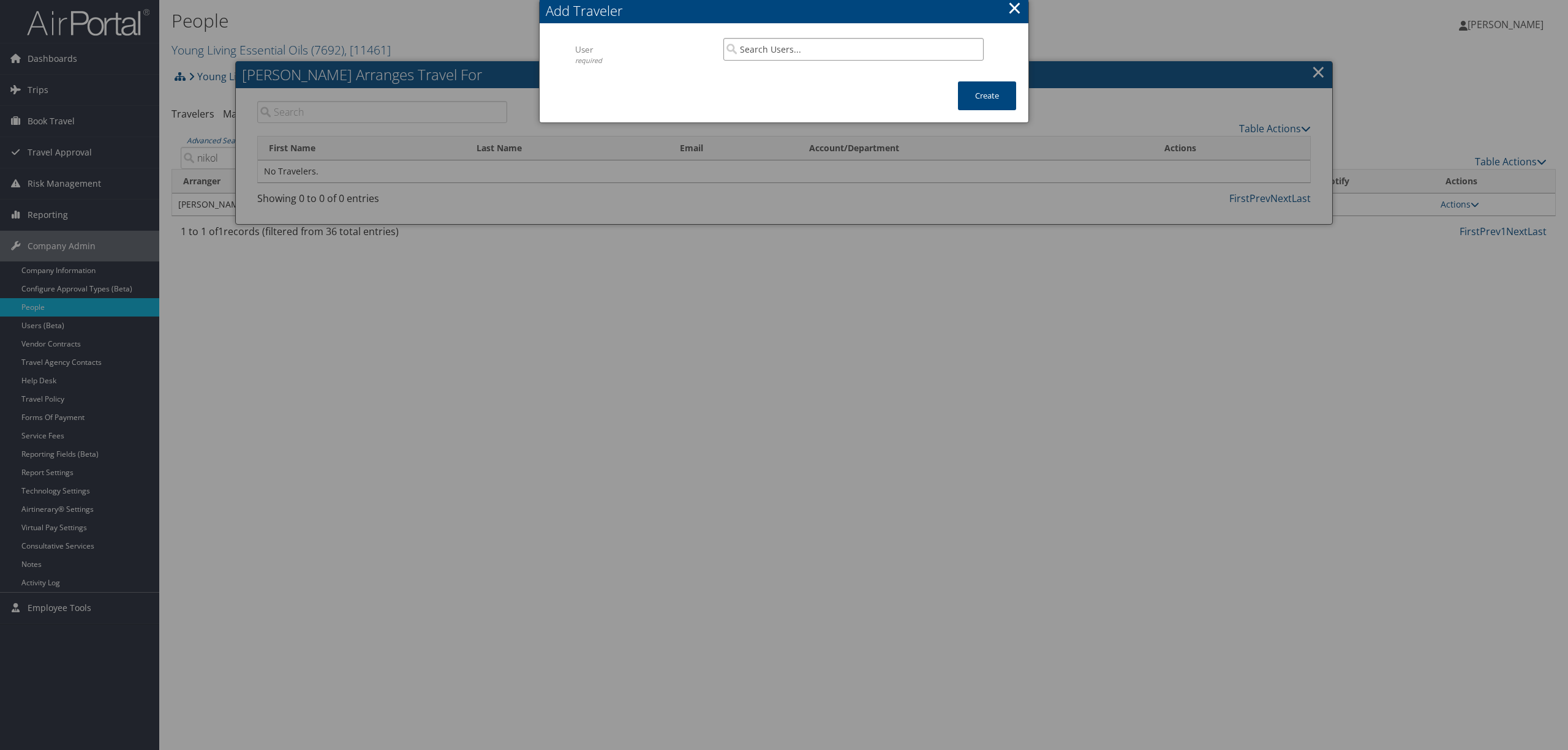
click at [854, 42] on input "search" at bounding box center [853, 49] width 261 height 23
paste input "[PERSON_NAME]"
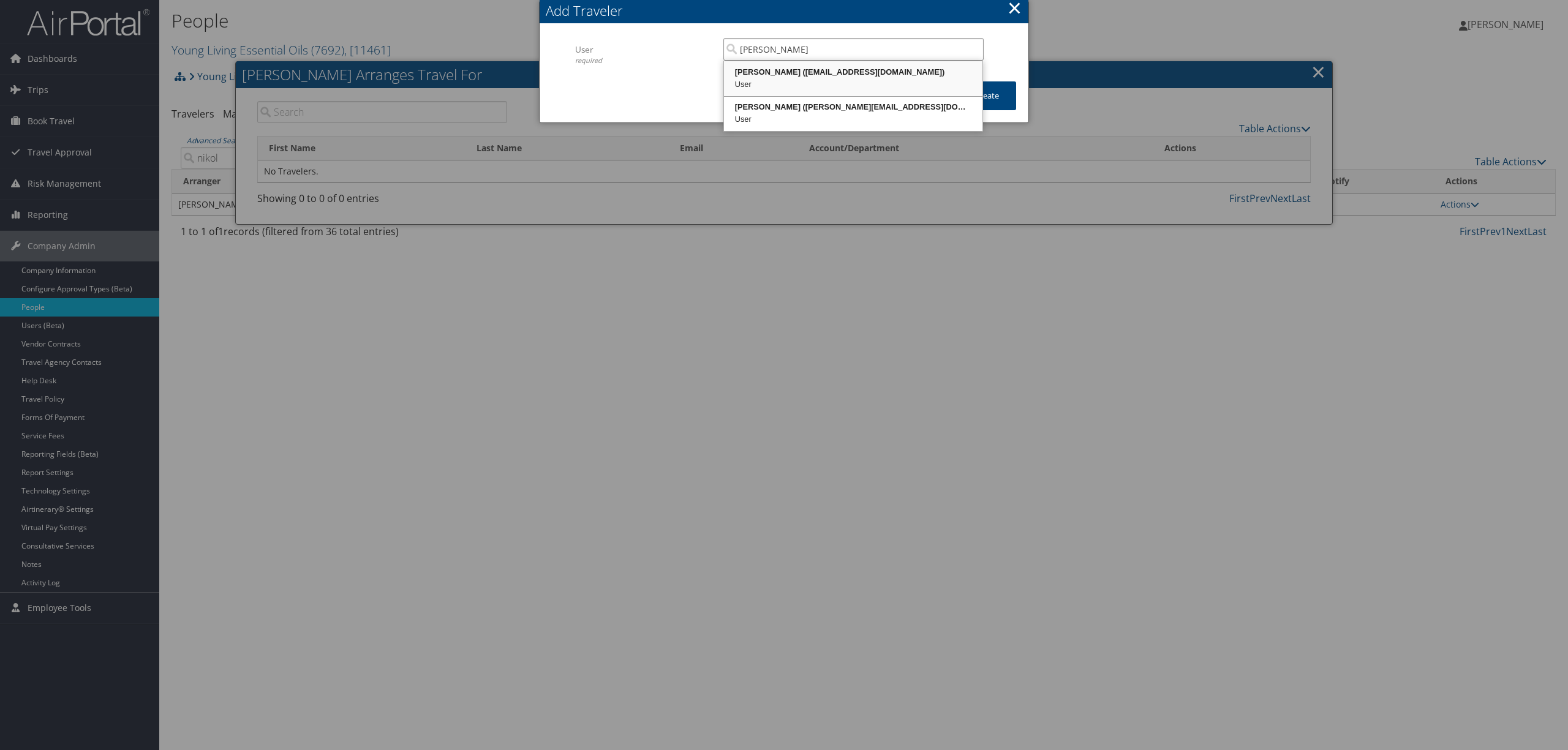
click at [762, 80] on div "User" at bounding box center [853, 85] width 255 height 13
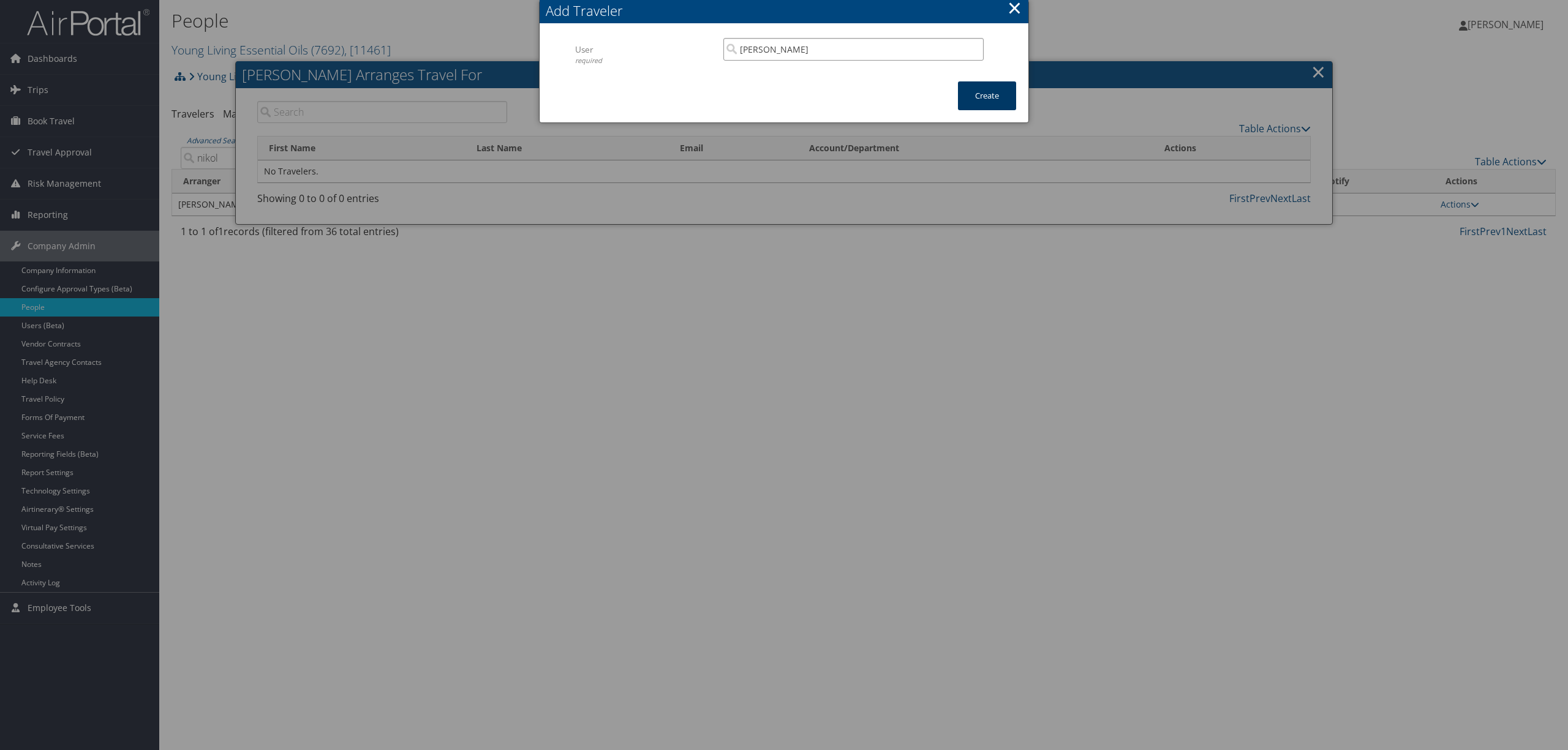
type input "[PERSON_NAME]"
click at [970, 94] on button "Create" at bounding box center [986, 96] width 58 height 28
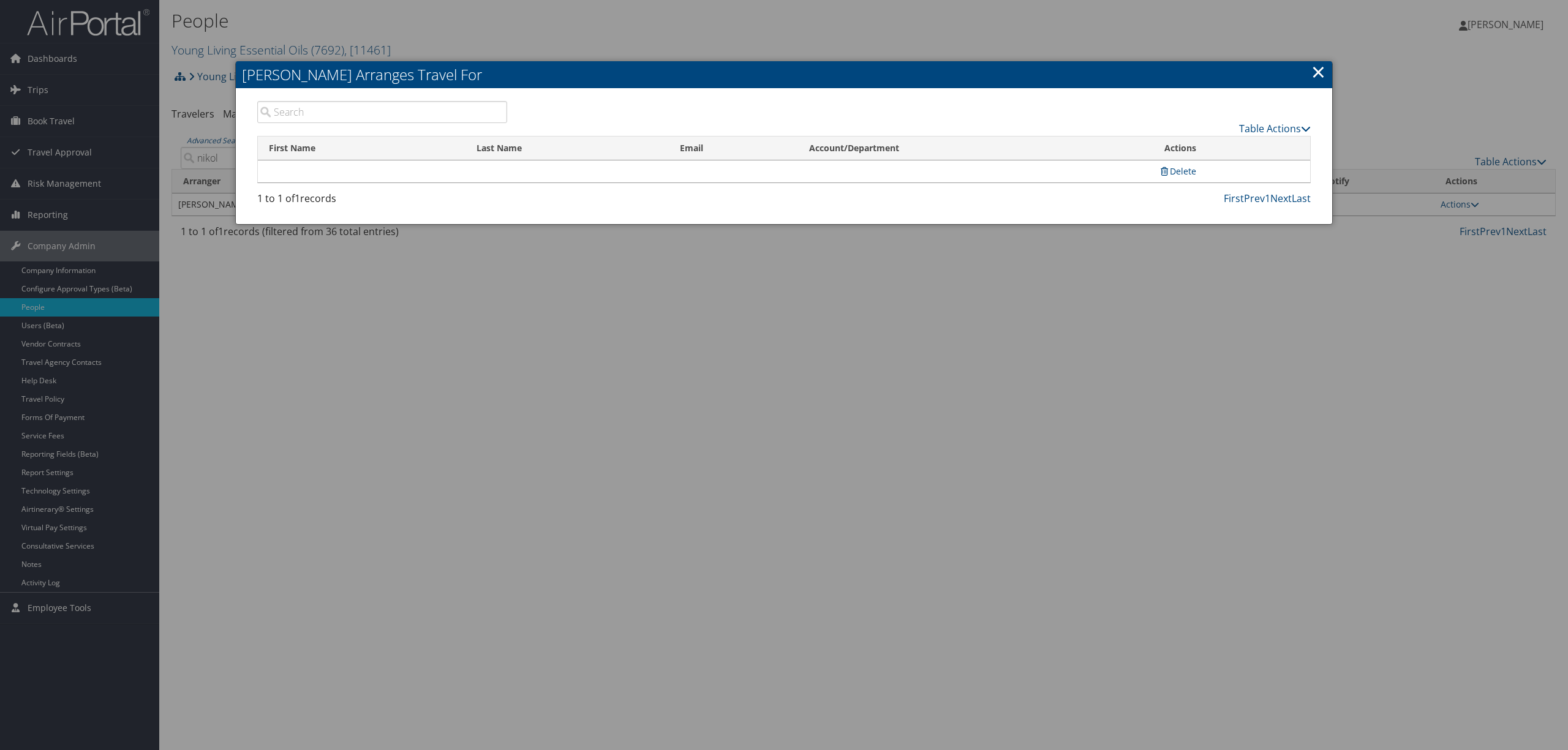
click at [1316, 66] on link "×" at bounding box center [1318, 71] width 14 height 24
